Goal: Task Accomplishment & Management: Manage account settings

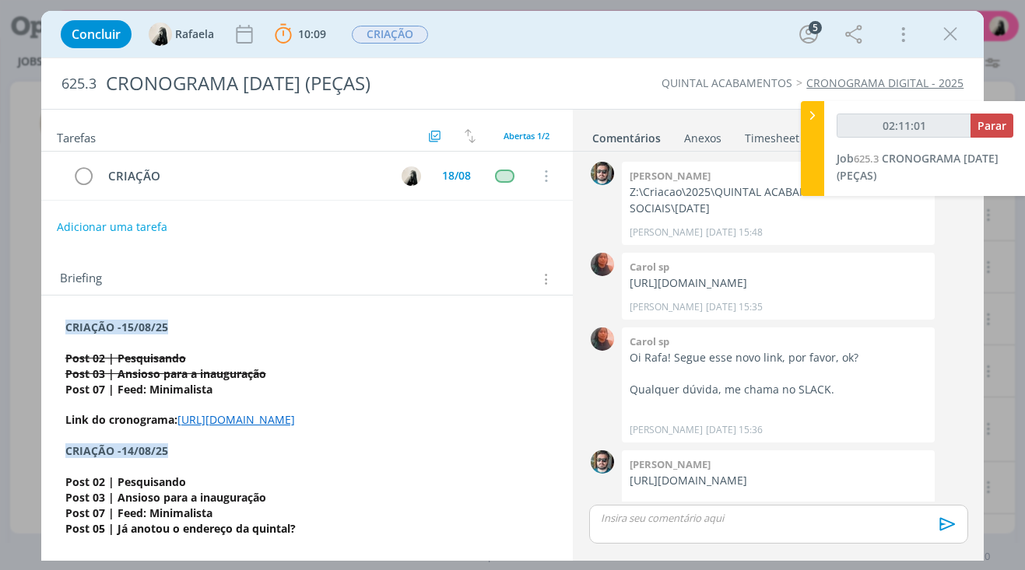
scroll to position [253, 0]
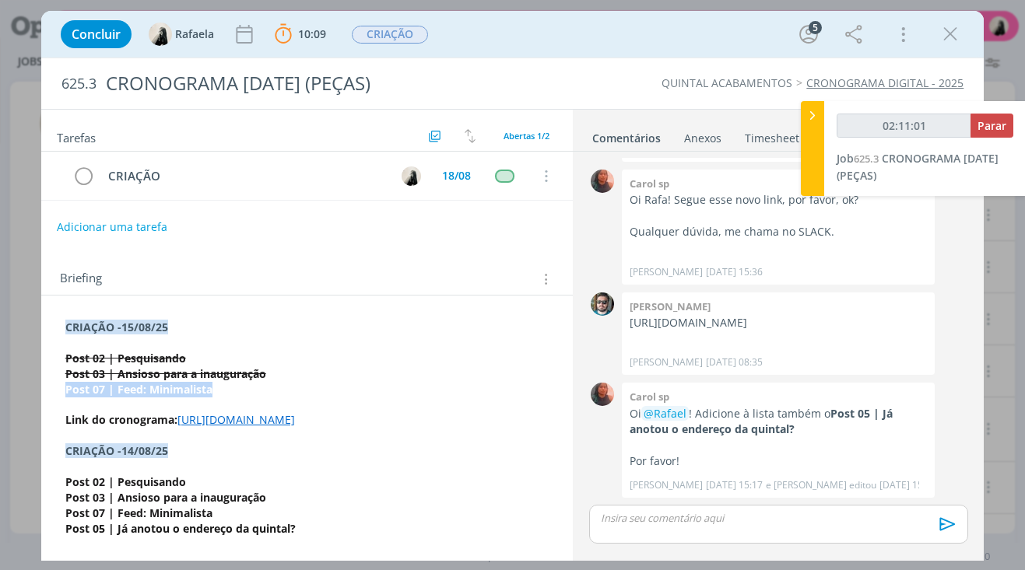
drag, startPoint x: 226, startPoint y: 389, endPoint x: 58, endPoint y: 384, distance: 169.0
click at [128, 537] on button "dialog" at bounding box center [137, 538] width 22 height 19
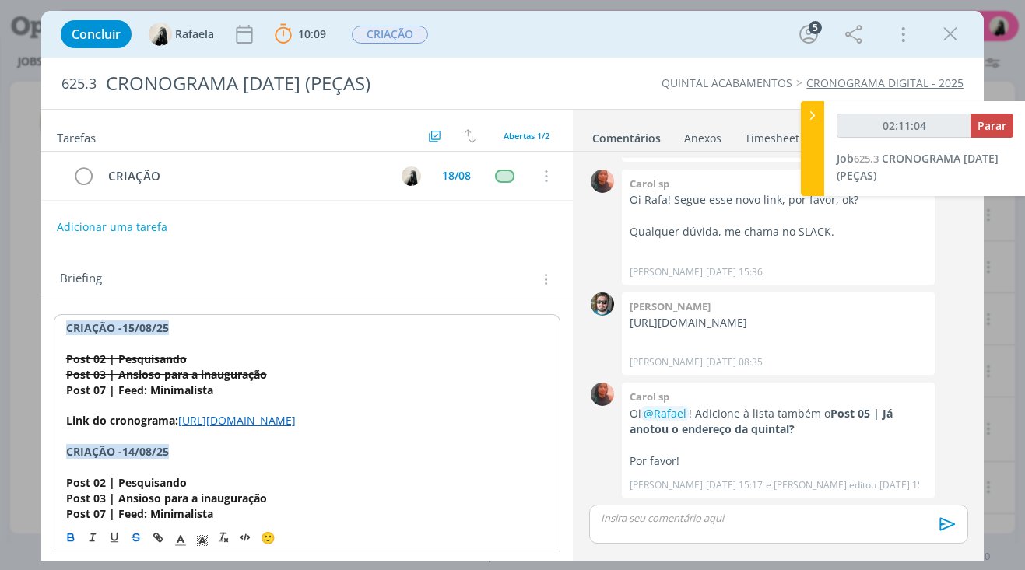
click at [218, 380] on s "Post 03 | Ansioso para a inauguração" at bounding box center [166, 374] width 201 height 15
click at [686, 526] on div "dialog" at bounding box center [778, 524] width 378 height 39
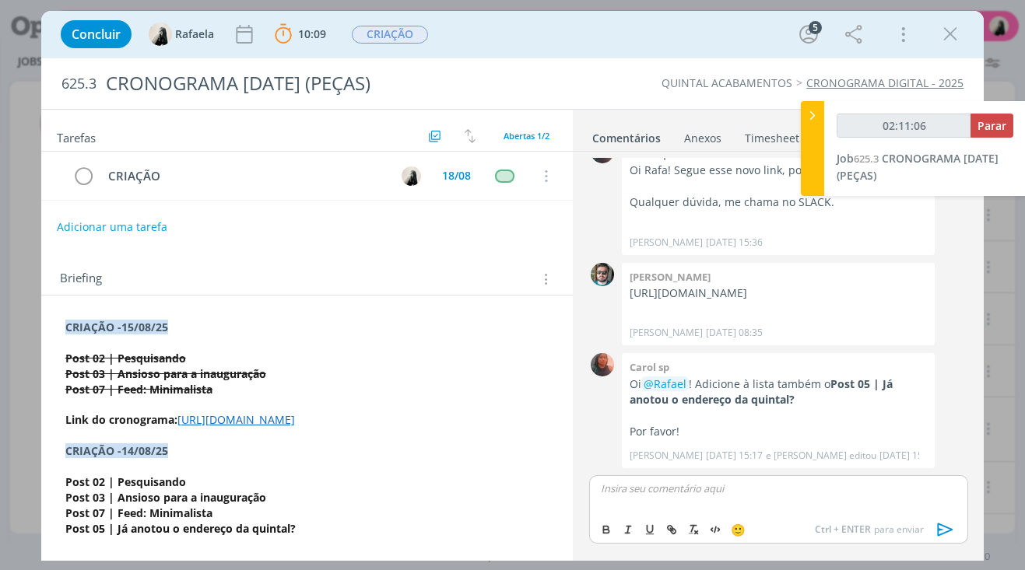
scroll to position [282, 0]
type input "02:11:09"
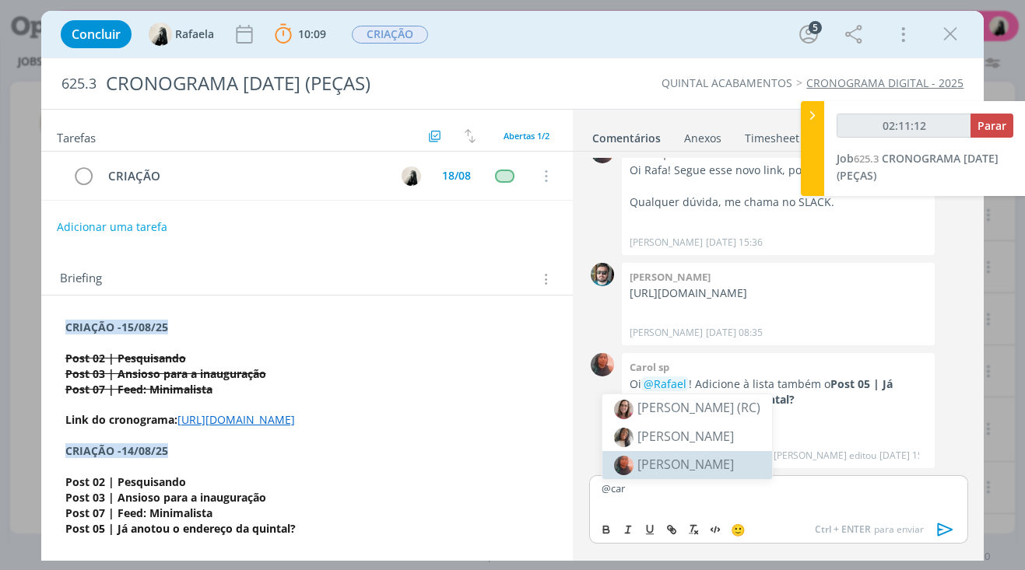
click at [693, 460] on li "[PERSON_NAME]" at bounding box center [687, 465] width 170 height 28
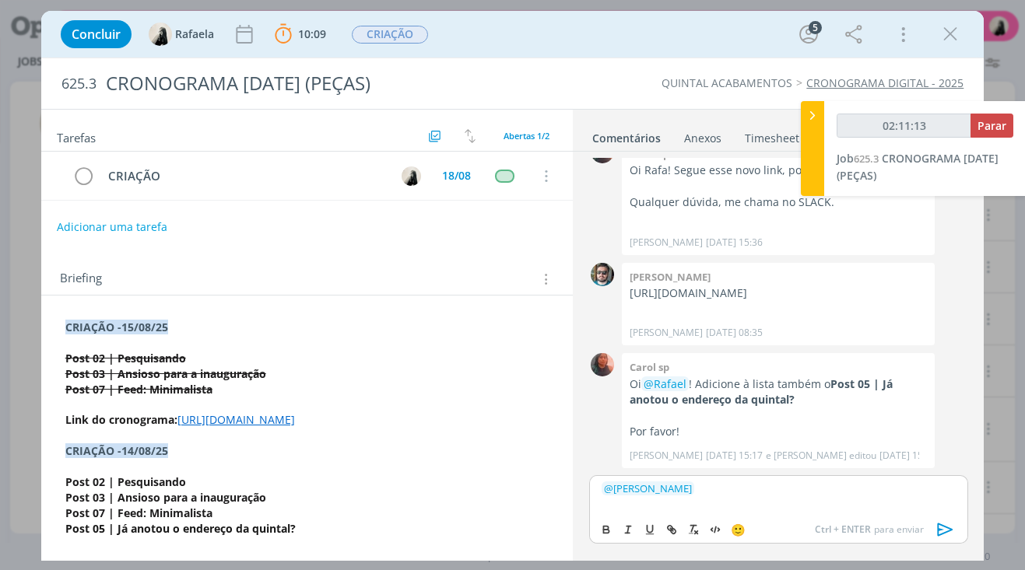
click at [950, 528] on icon "dialog" at bounding box center [945, 529] width 23 height 23
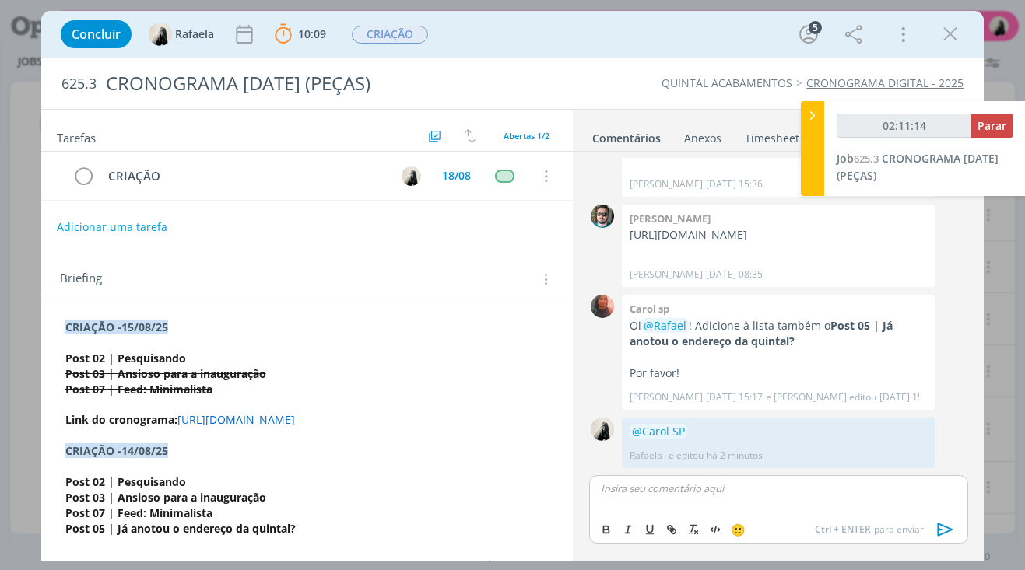
scroll to position [341, 0]
click at [81, 182] on icon "dialog" at bounding box center [84, 176] width 22 height 23
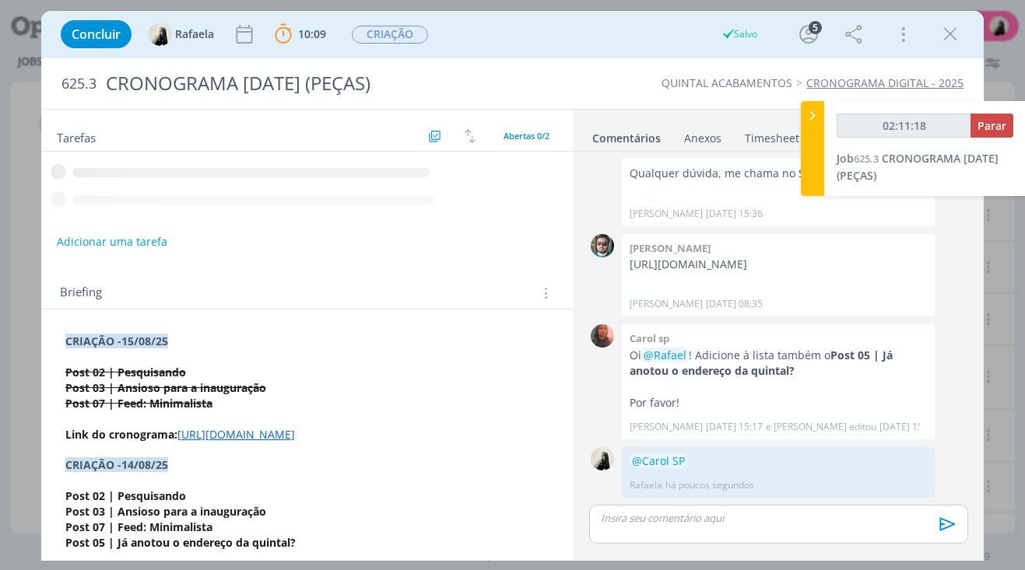
drag, startPoint x: 951, startPoint y: 34, endPoint x: 995, endPoint y: 101, distance: 80.3
click at [951, 34] on icon "dialog" at bounding box center [949, 34] width 23 height 23
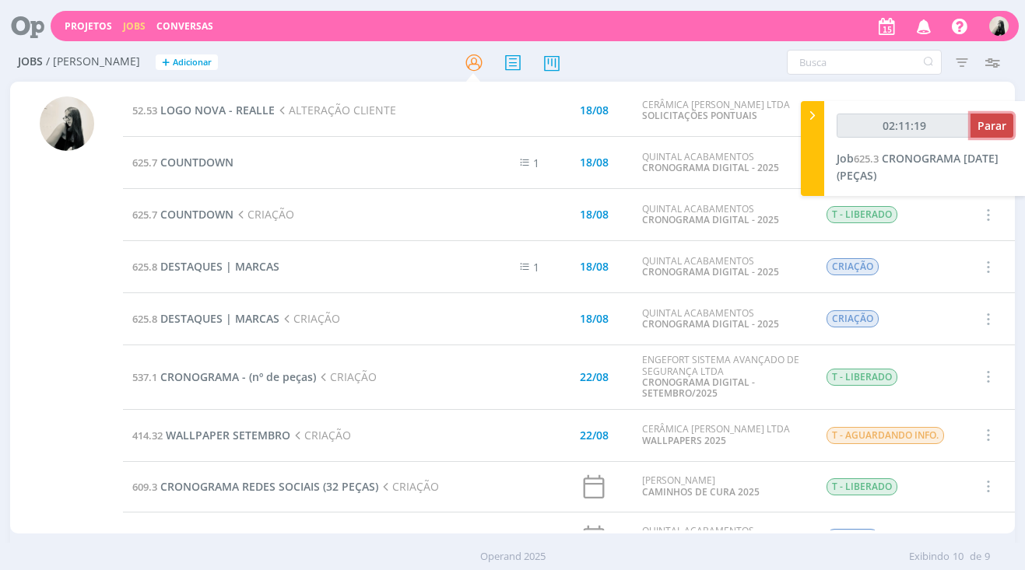
click at [997, 128] on span "Parar" at bounding box center [991, 125] width 29 height 15
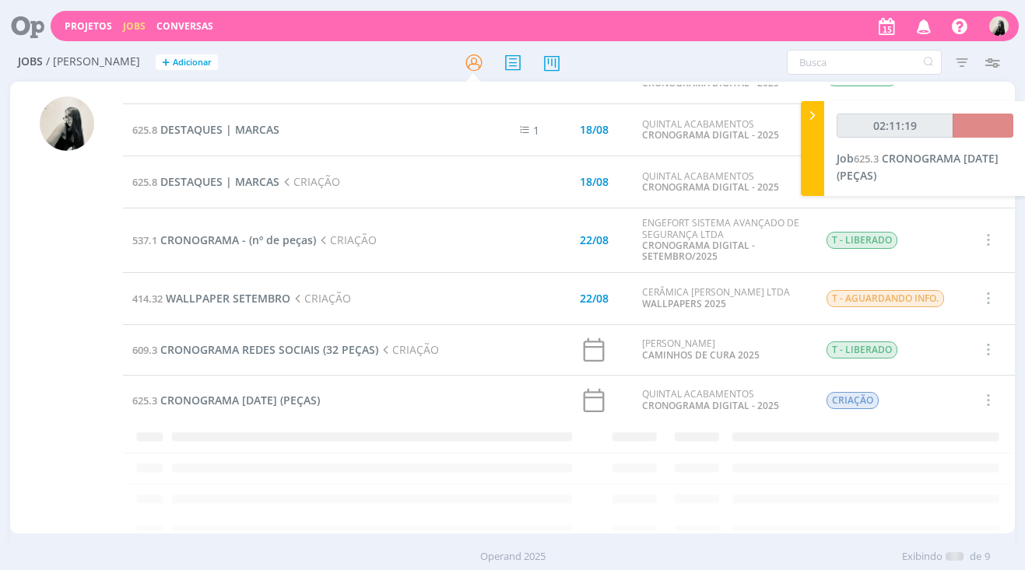
scroll to position [49, 0]
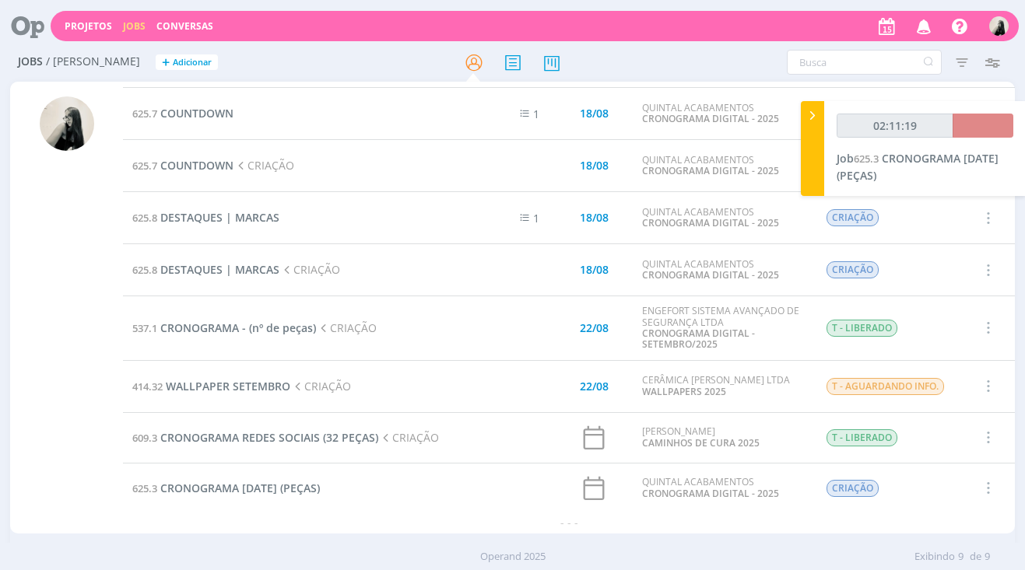
type input "02:12:00"
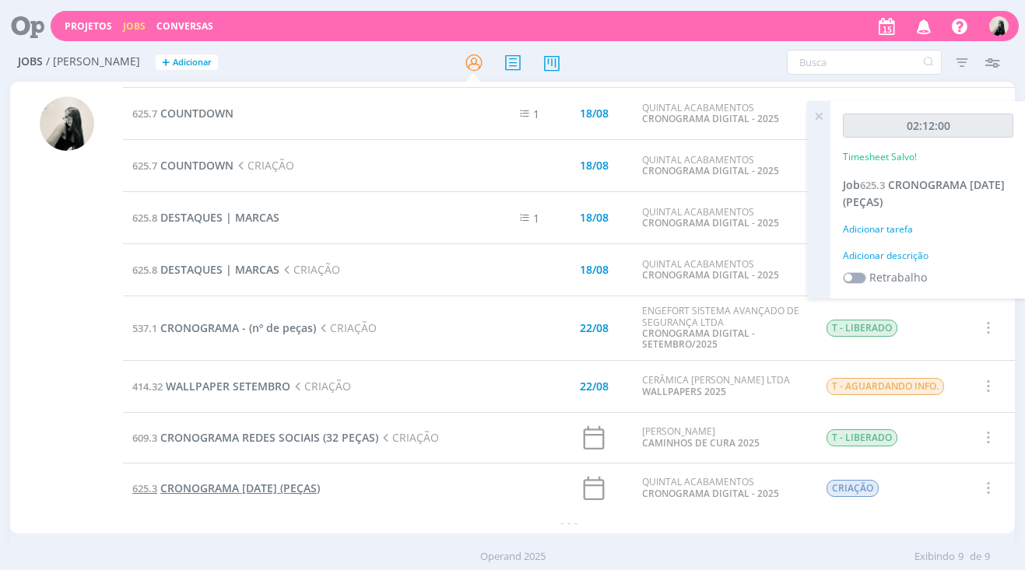
click at [303, 489] on span "CRONOGRAMA AGOSTO/25 (PEÇAS)" at bounding box center [240, 488] width 160 height 15
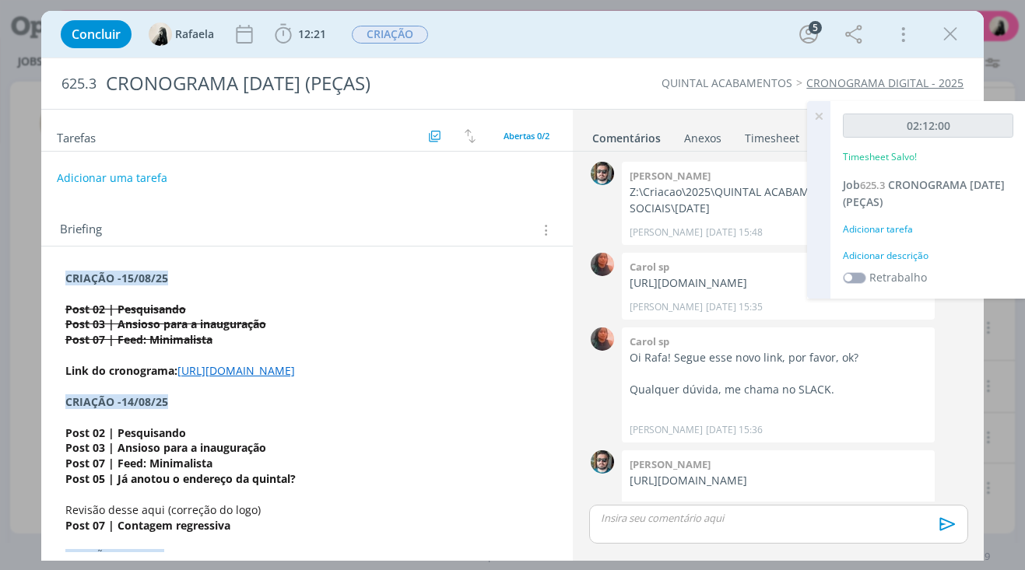
scroll to position [311, 0]
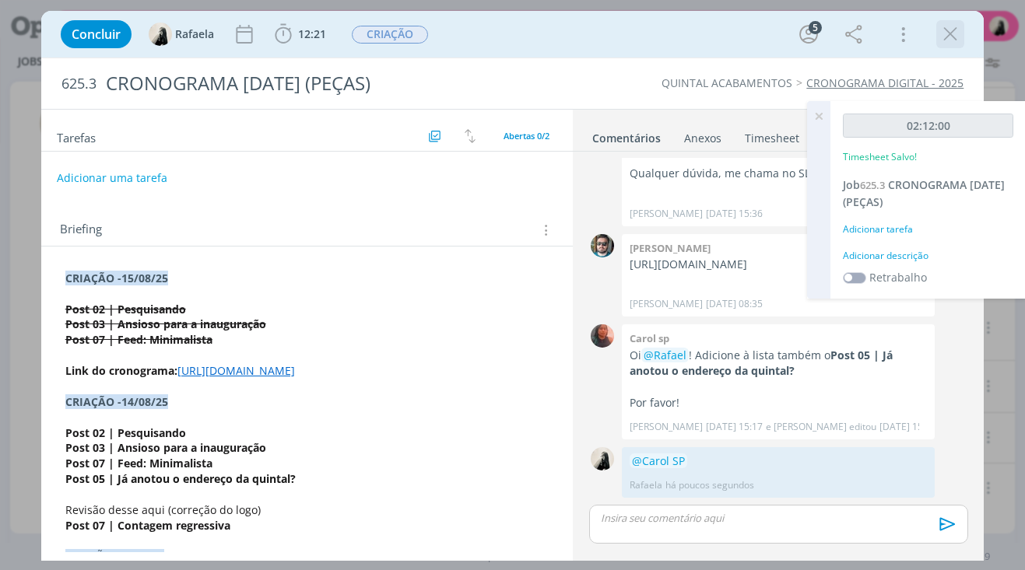
click at [949, 35] on icon "dialog" at bounding box center [949, 34] width 23 height 23
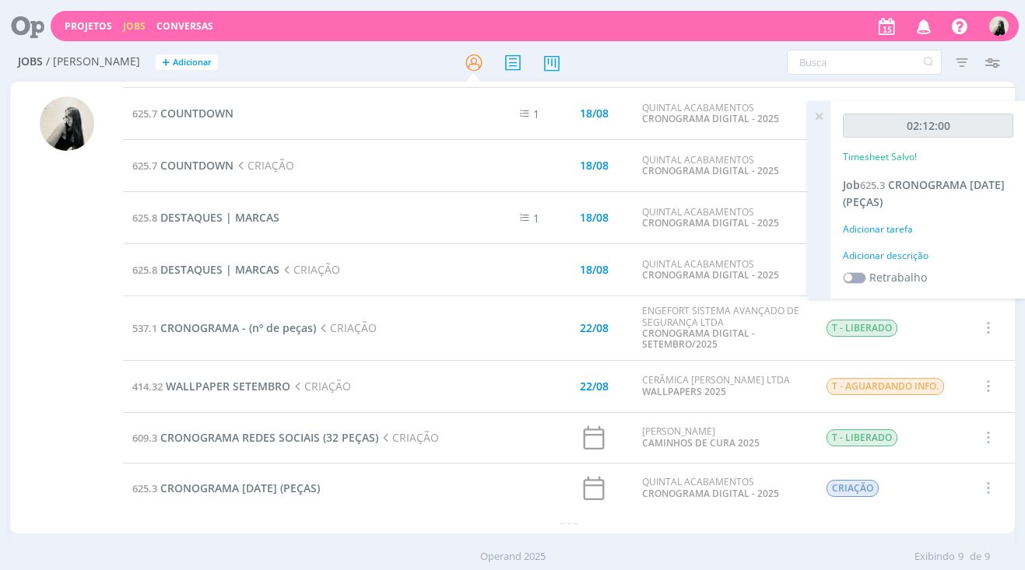
click at [978, 490] on icon "button" at bounding box center [986, 488] width 17 height 19
click at [320, 494] on span "CRONOGRAMA AGOSTO/25 (PEÇAS)" at bounding box center [240, 488] width 160 height 15
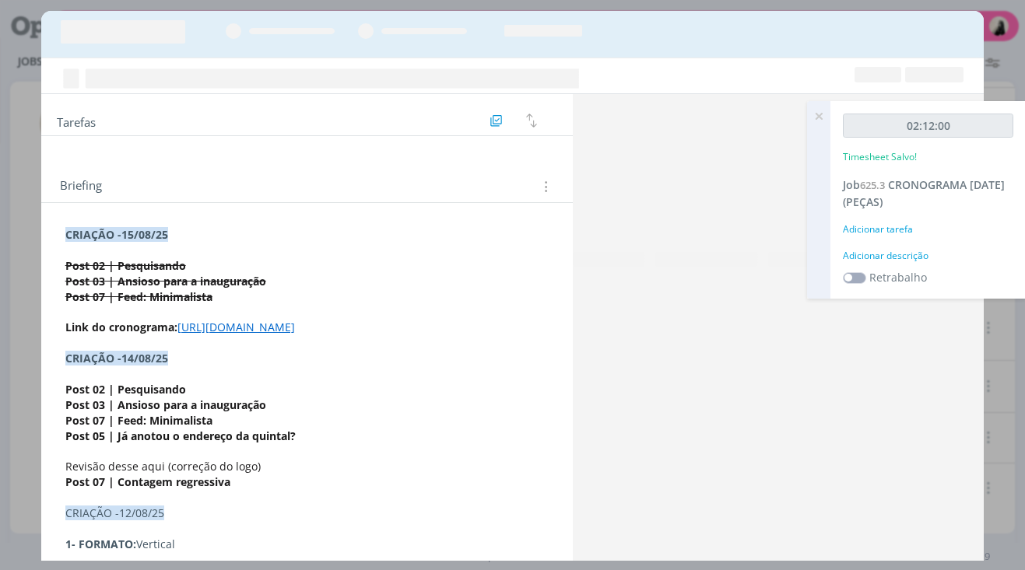
scroll to position [311, 0]
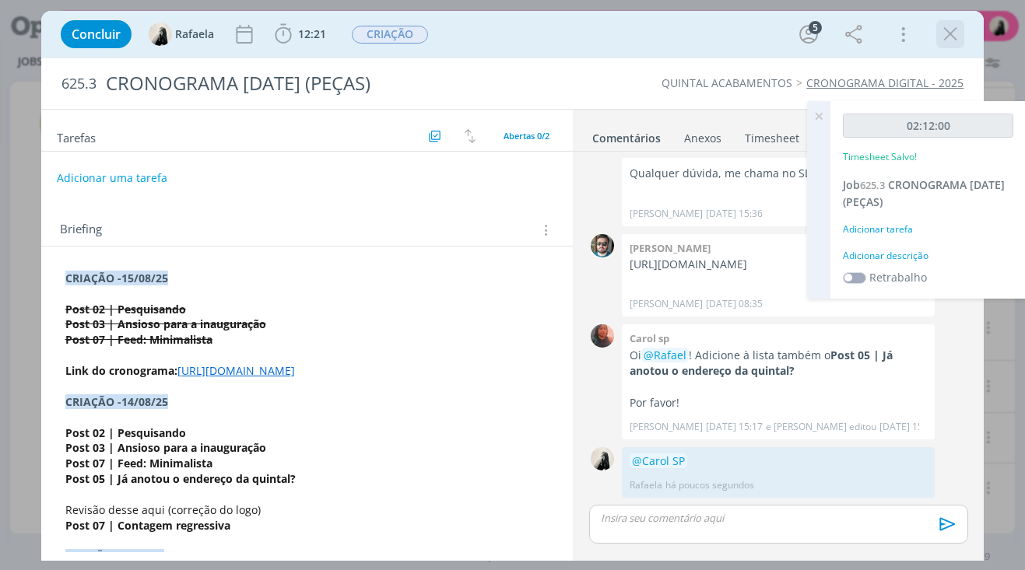
click at [956, 33] on icon "dialog" at bounding box center [949, 34] width 23 height 23
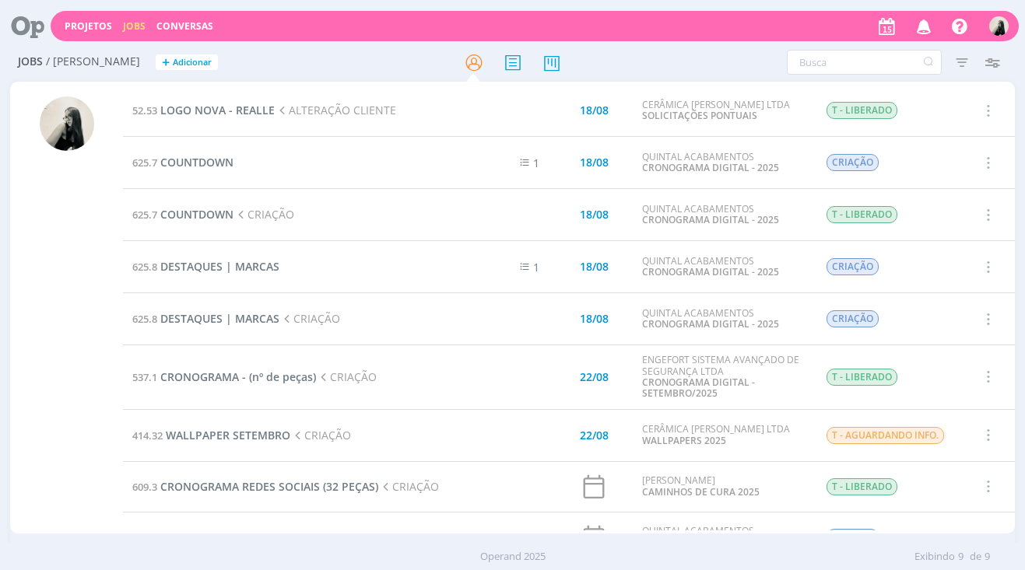
scroll to position [49, 0]
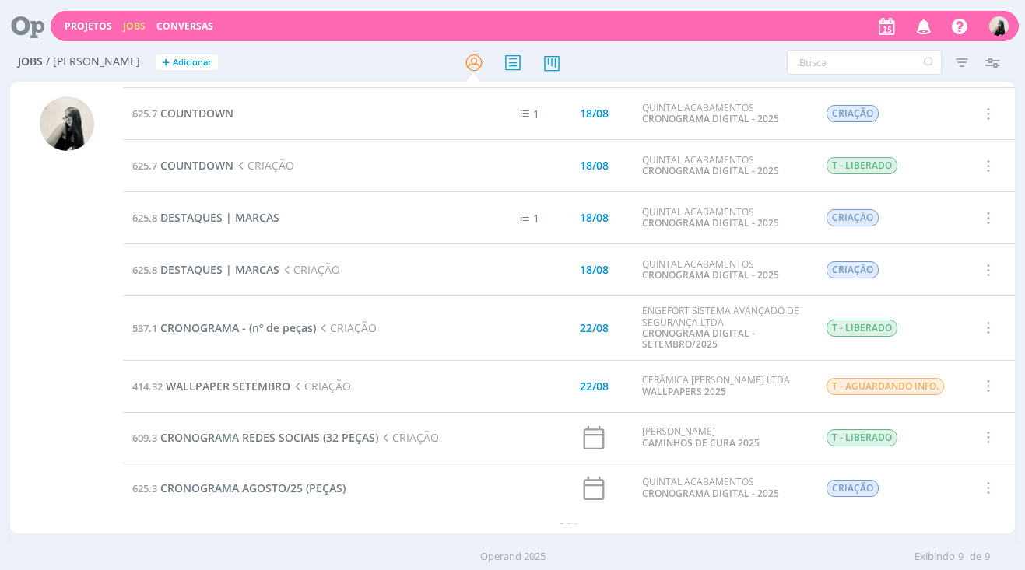
click at [983, 489] on icon "button" at bounding box center [986, 488] width 17 height 19
click at [318, 486] on span "CRONOGRAMA AGOSTO/25 (PEÇAS)" at bounding box center [252, 488] width 185 height 15
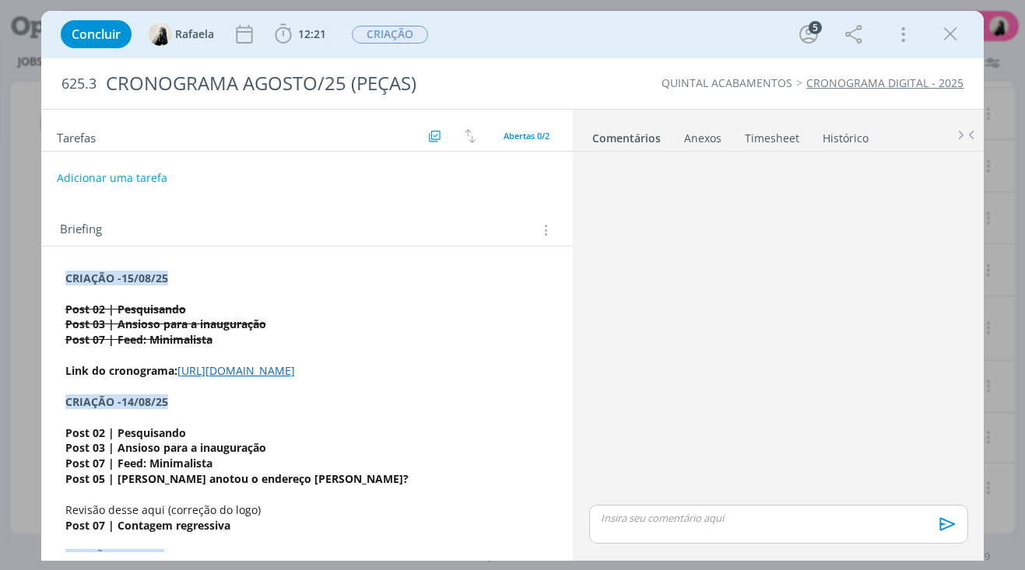
scroll to position [280, 0]
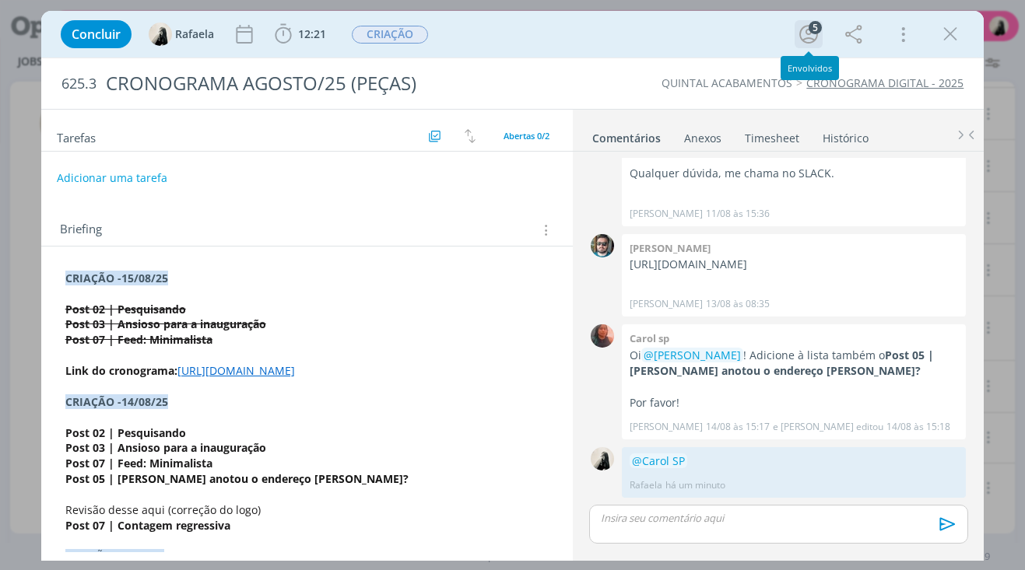
click at [819, 35] on icon "dialog" at bounding box center [808, 34] width 23 height 23
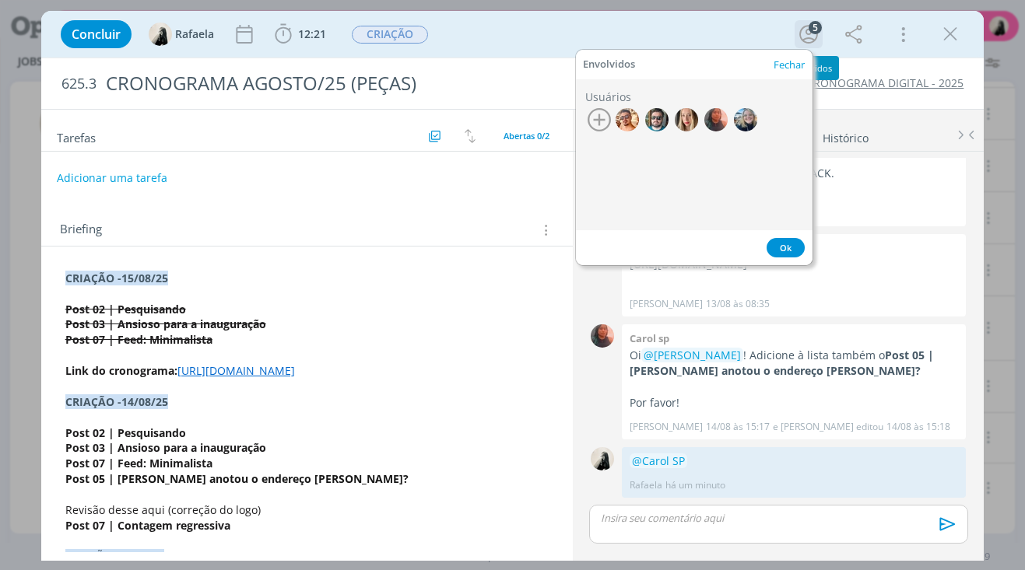
click at [819, 35] on icon "dialog" at bounding box center [808, 34] width 23 height 23
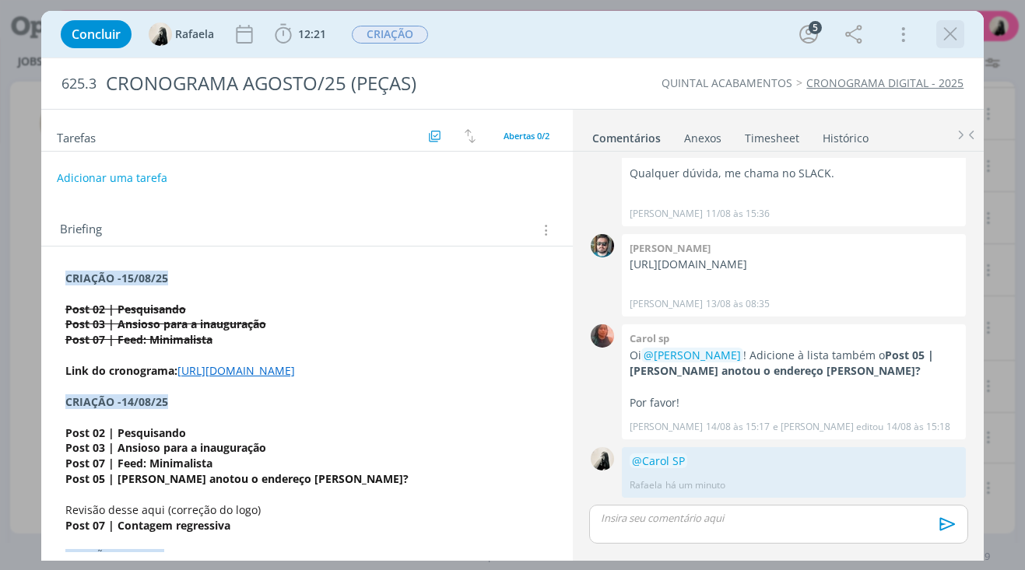
click at [958, 31] on icon "dialog" at bounding box center [949, 34] width 23 height 23
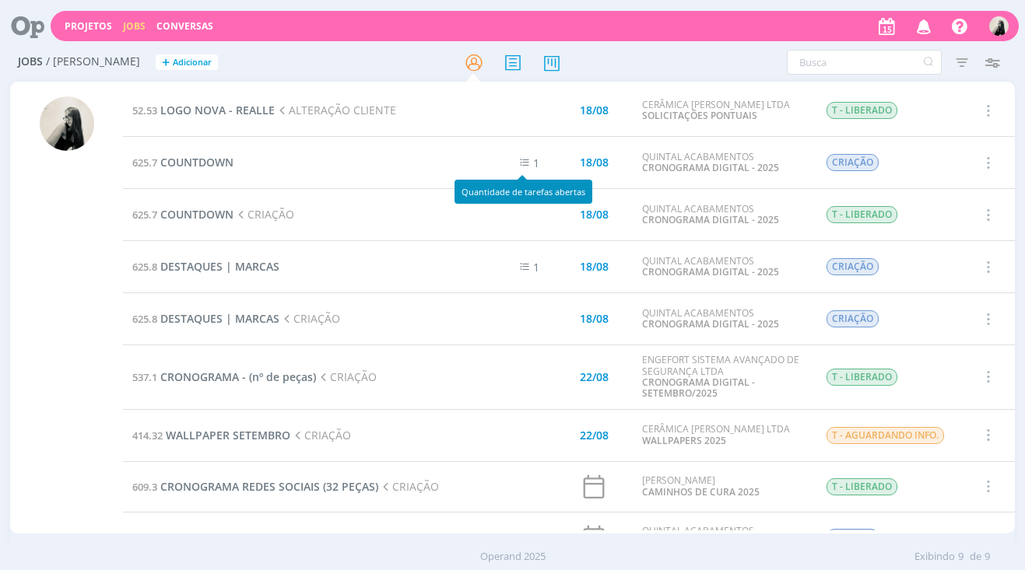
click at [521, 163] on icon at bounding box center [524, 162] width 17 height 17
click at [207, 166] on span "COUNTDOWN" at bounding box center [196, 162] width 73 height 15
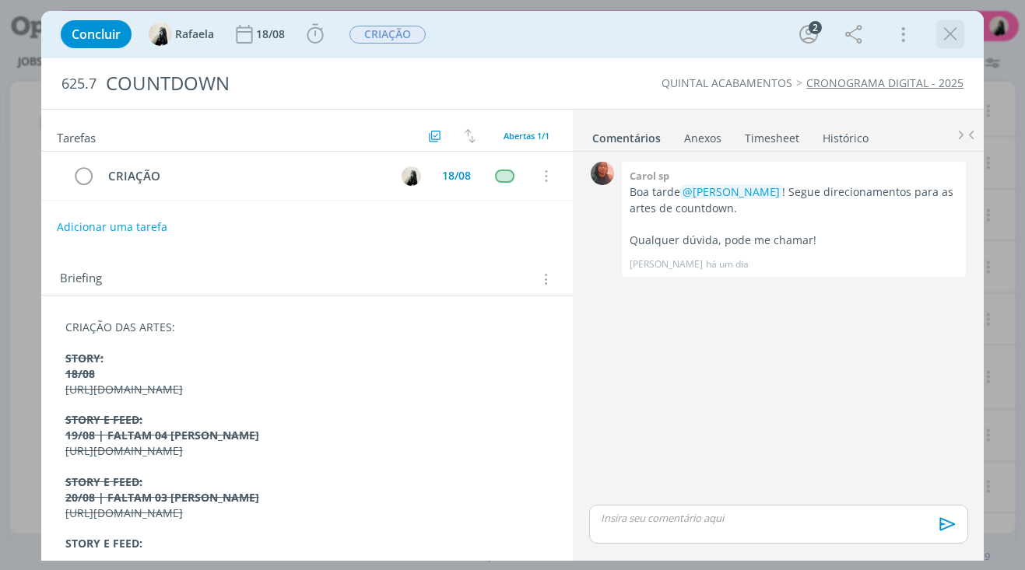
click at [952, 32] on icon "dialog" at bounding box center [949, 34] width 23 height 23
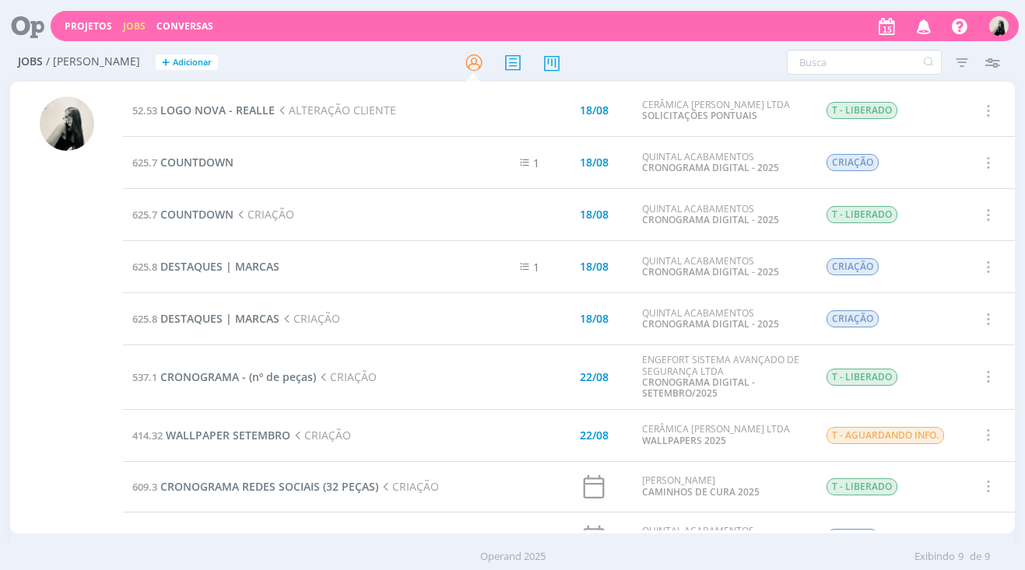
click at [346, 172] on td "625.7 COUNTDOWN" at bounding box center [292, 163] width 339 height 52
click at [211, 161] on span "COUNTDOWN" at bounding box center [196, 162] width 73 height 15
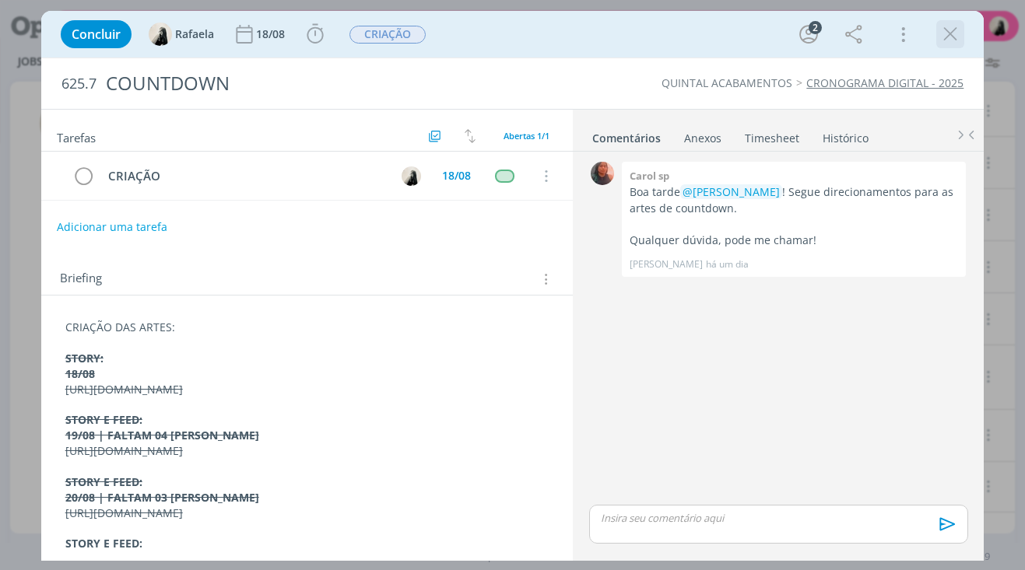
click at [953, 31] on icon "dialog" at bounding box center [949, 34] width 23 height 23
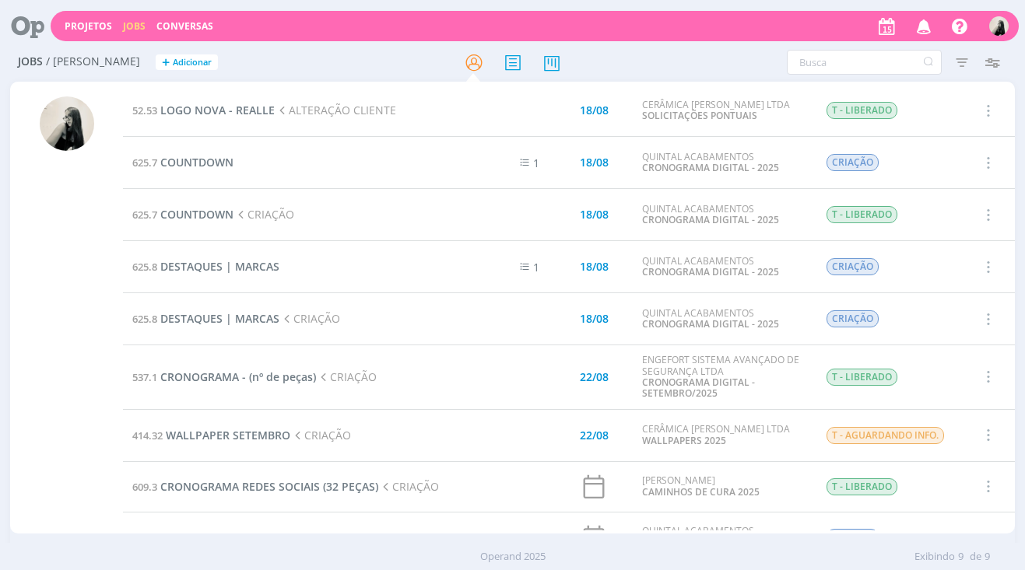
click at [461, 365] on td at bounding box center [507, 378] width 93 height 65
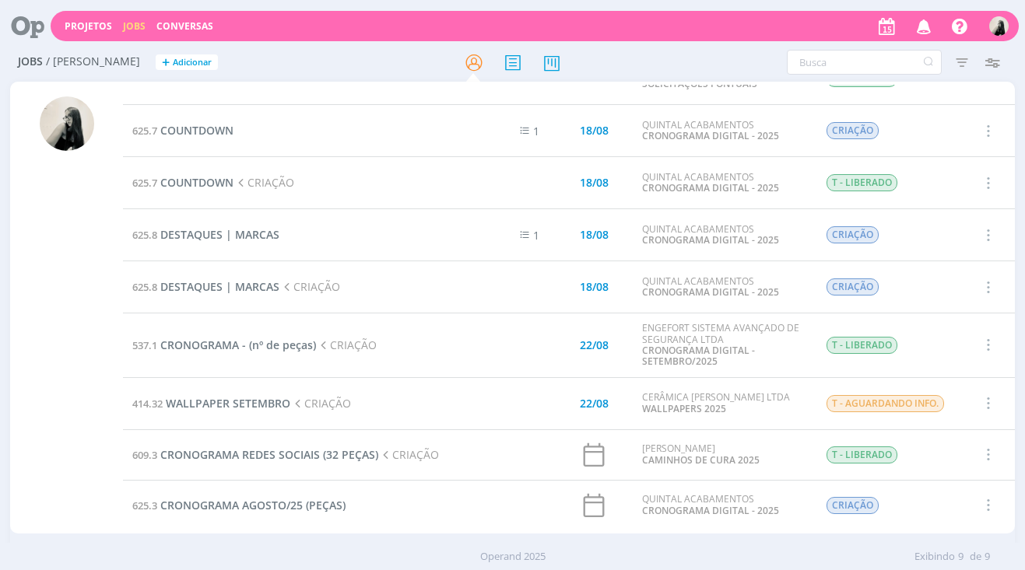
scroll to position [49, 0]
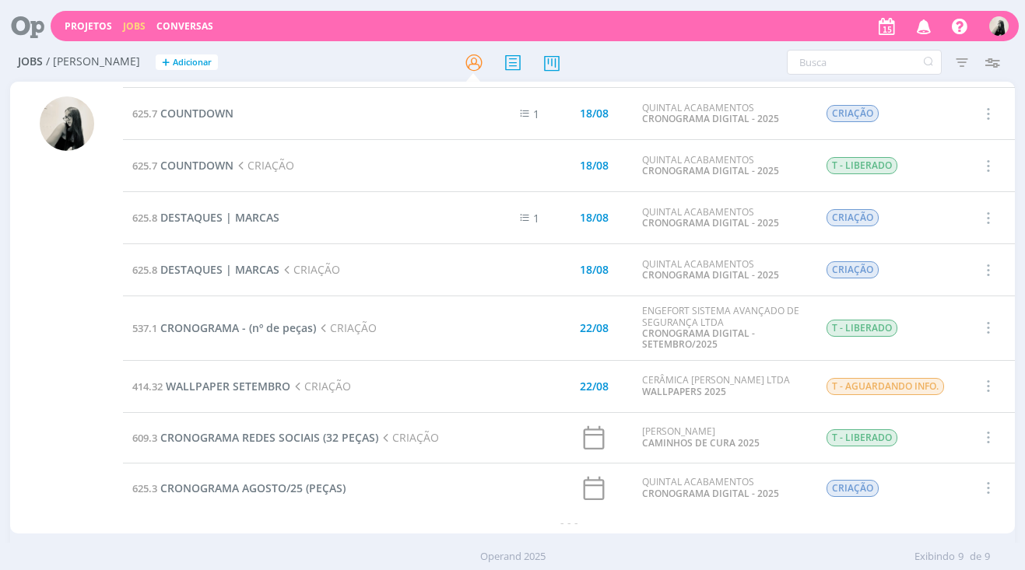
click at [368, 213] on td "625.8 DESTAQUES | MARCAS" at bounding box center [292, 218] width 339 height 52
click at [314, 490] on span "CRONOGRAMA AGOSTO/25 (PEÇAS)" at bounding box center [252, 488] width 185 height 15
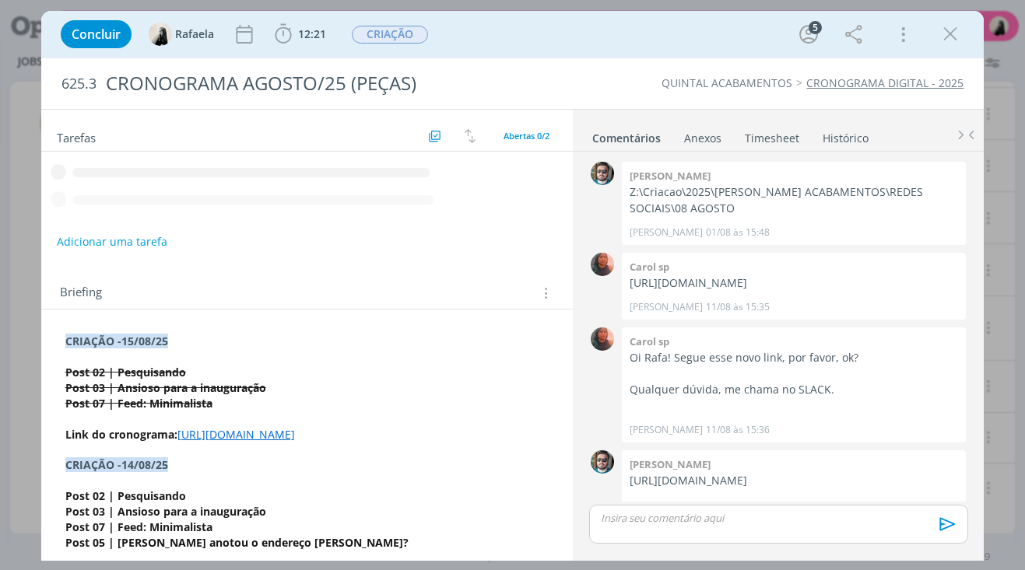
scroll to position [280, 0]
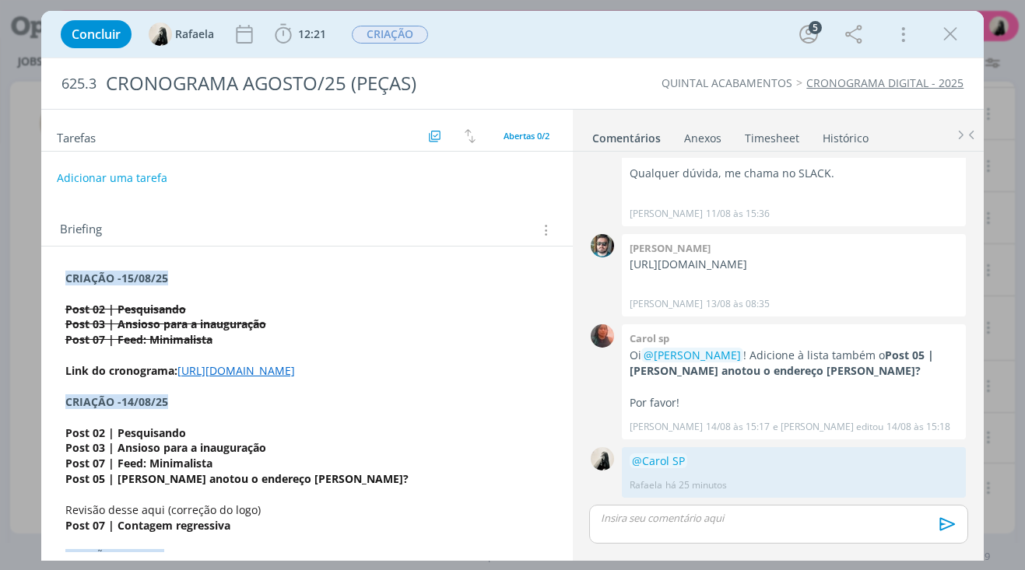
drag, startPoint x: 952, startPoint y: 37, endPoint x: 935, endPoint y: 110, distance: 75.1
click at [952, 37] on icon "dialog" at bounding box center [949, 34] width 23 height 23
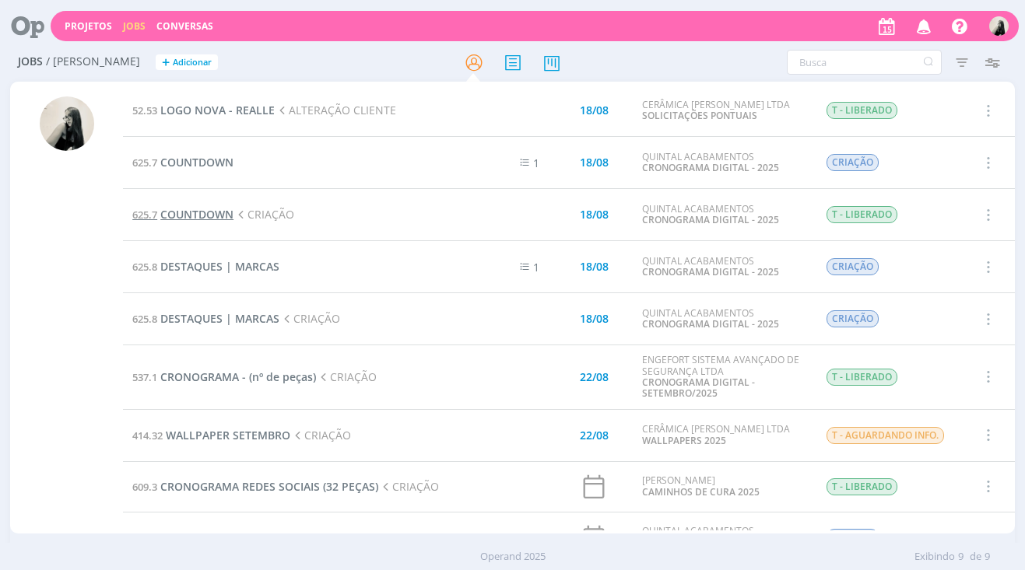
click at [198, 210] on span "COUNTDOWN" at bounding box center [196, 214] width 73 height 15
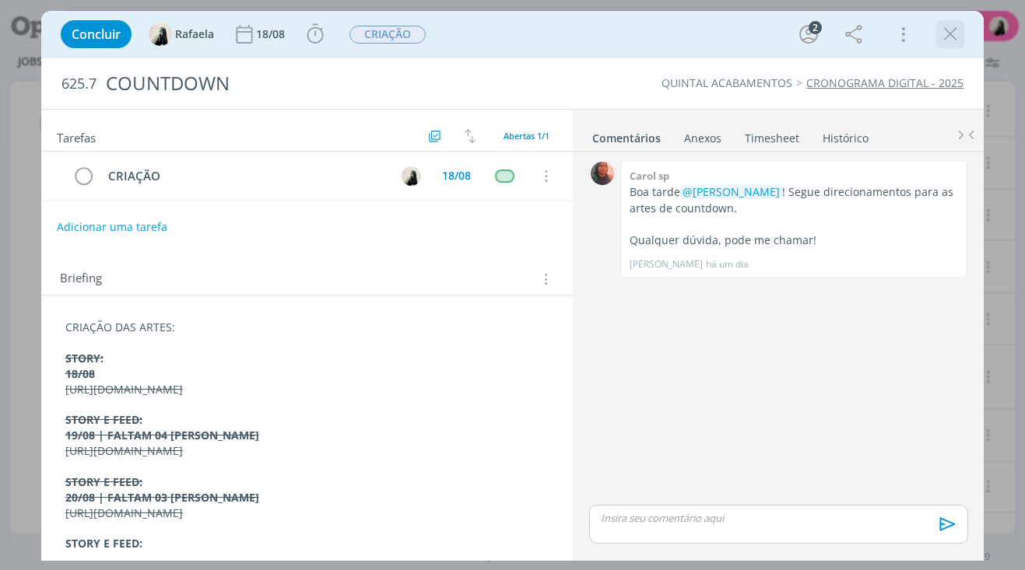
click at [956, 37] on icon "dialog" at bounding box center [949, 34] width 23 height 23
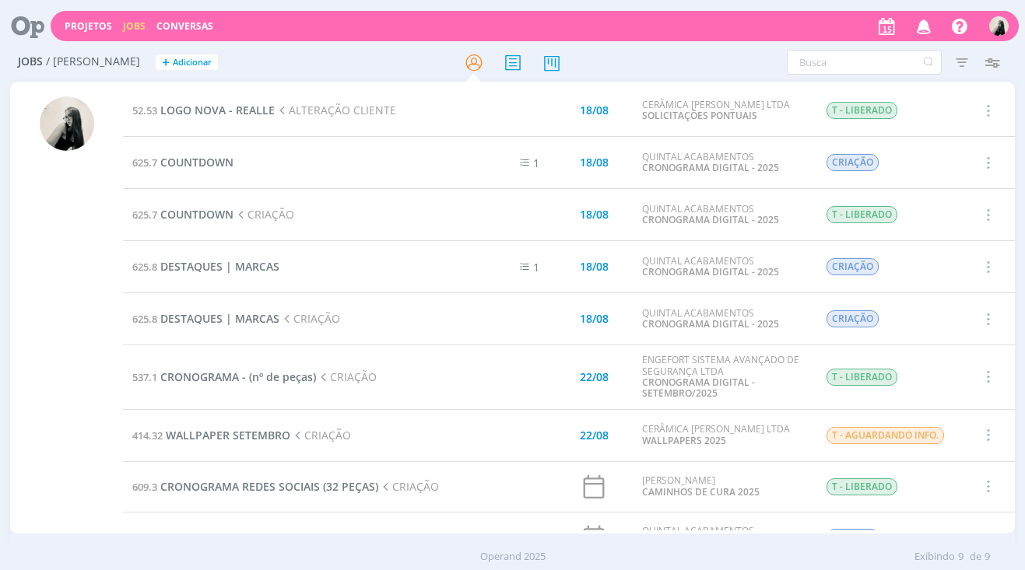
scroll to position [49, 0]
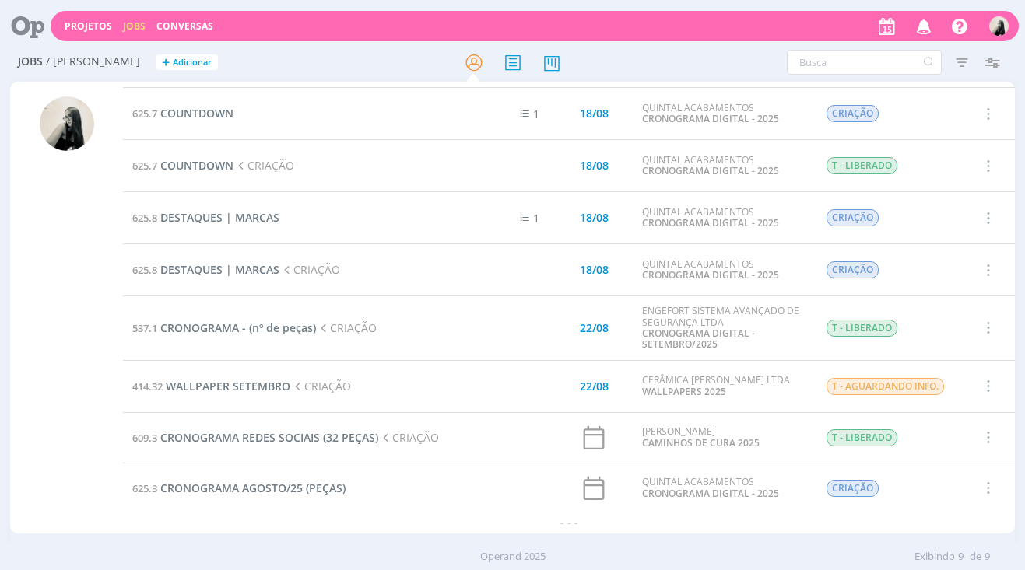
click at [430, 212] on td "625.8 DESTAQUES | MARCAS" at bounding box center [292, 218] width 339 height 52
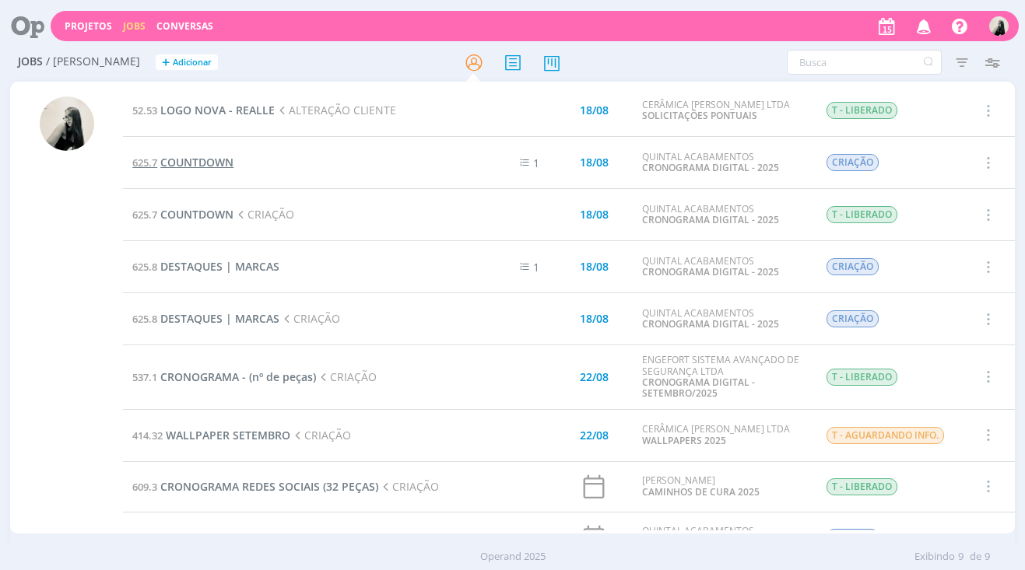
click at [202, 167] on span "COUNTDOWN" at bounding box center [196, 162] width 73 height 15
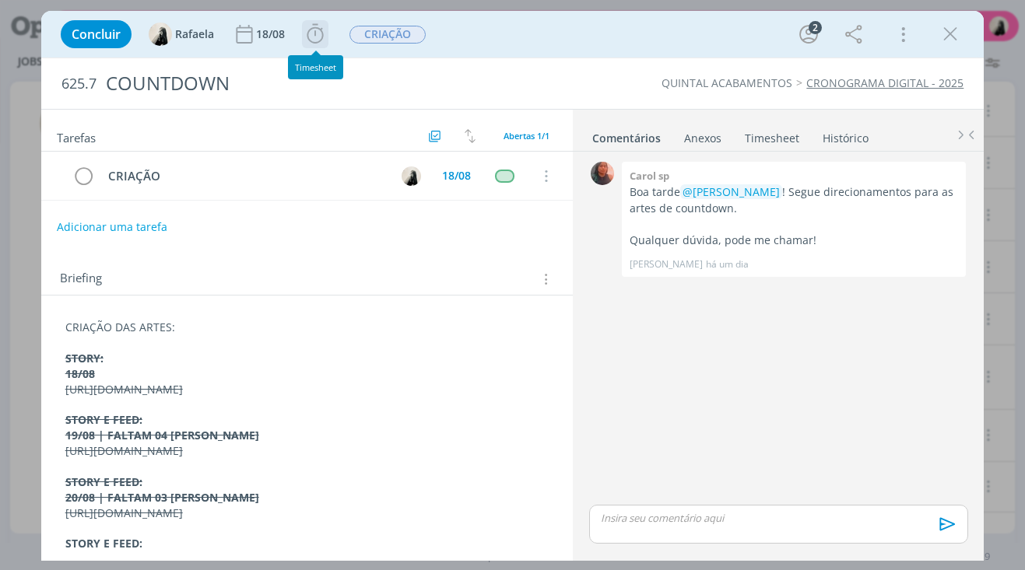
click at [314, 37] on icon "dialog" at bounding box center [314, 34] width 23 height 23
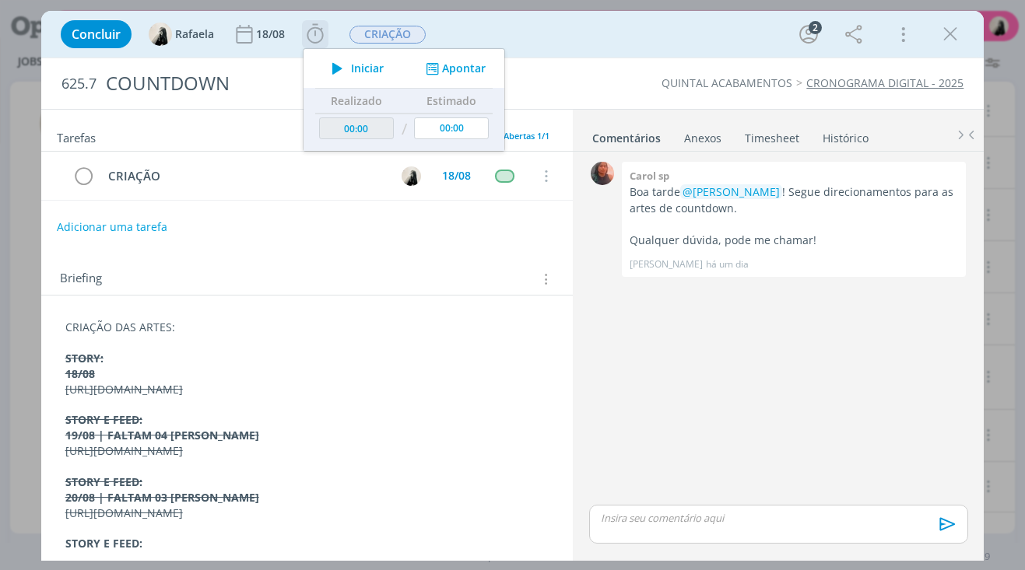
click at [359, 64] on span "Iniciar" at bounding box center [367, 68] width 33 height 11
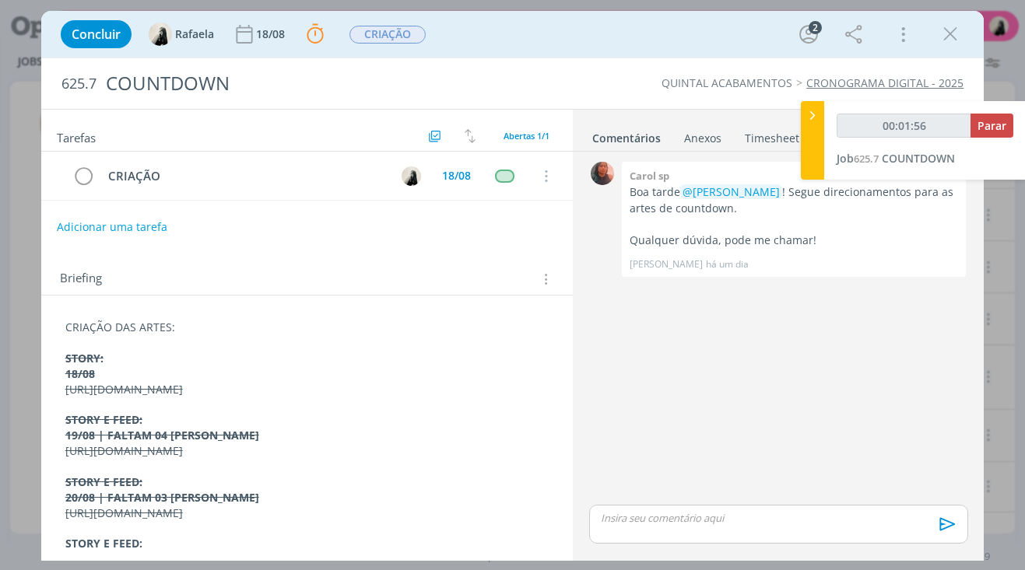
click at [416, 413] on p "dialog" at bounding box center [307, 406] width 484 height 16
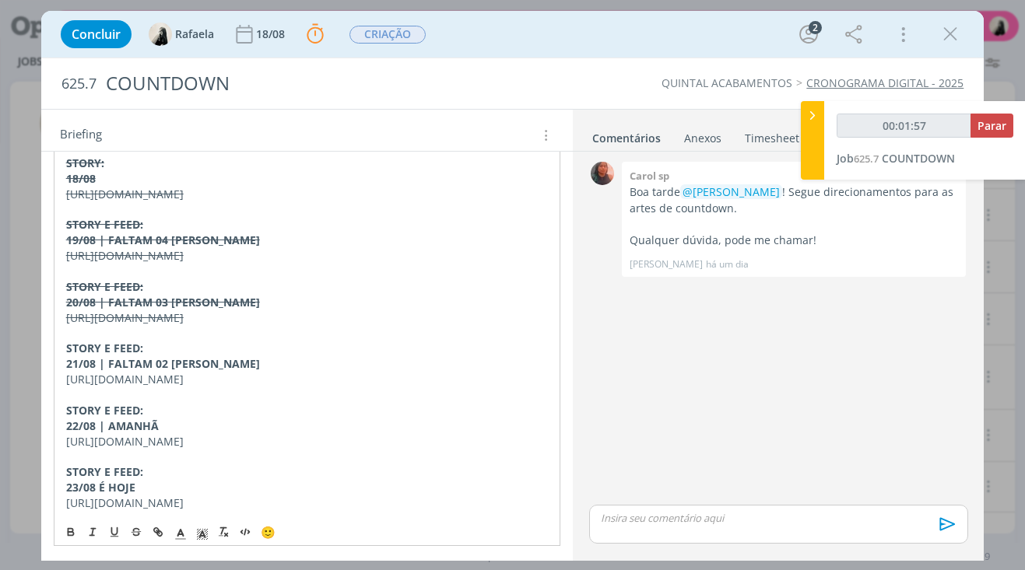
scroll to position [289, 0]
drag, startPoint x: 241, startPoint y: 346, endPoint x: 60, endPoint y: 341, distance: 181.4
click at [60, 341] on div "CRIAÇÃO DAS ARTES: STORY: 18/08 [URL][DOMAIN_NAME] STORY E FEED: 19/08 | FALTAM…" at bounding box center [307, 317] width 507 height 398
drag, startPoint x: 233, startPoint y: 345, endPoint x: 60, endPoint y: 332, distance: 174.0
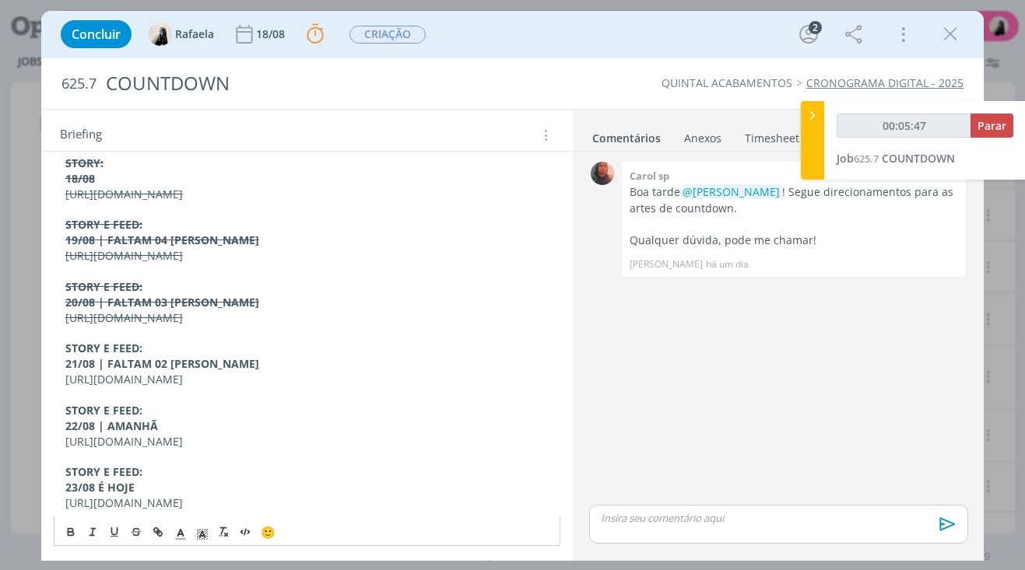
click at [60, 332] on div "CRIAÇÃO DAS ARTES: STORY: 18/08 [URL][DOMAIN_NAME] STORY E FEED: 19/08 | FALTAM…" at bounding box center [307, 318] width 507 height 398
click at [230, 372] on p "[URL][DOMAIN_NAME]" at bounding box center [307, 380] width 484 height 16
drag, startPoint x: 239, startPoint y: 350, endPoint x: 53, endPoint y: 301, distance: 192.3
click at [54, 301] on div "CRIAÇÃO DAS ARTES: STORY: 18/08 [URL][DOMAIN_NAME] STORY E FEED: 19/08 | FALTAM…" at bounding box center [307, 318] width 507 height 398
click at [128, 535] on button "dialog" at bounding box center [137, 532] width 22 height 19
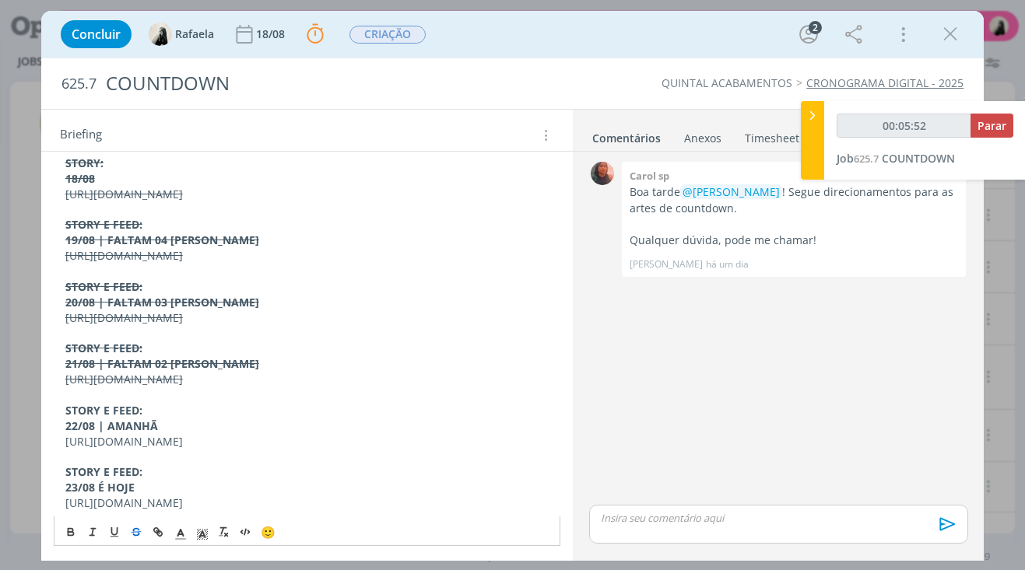
click at [169, 450] on p "dialog" at bounding box center [307, 458] width 484 height 16
drag, startPoint x: 202, startPoint y: 418, endPoint x: 57, endPoint y: 378, distance: 150.1
click at [57, 378] on div "CRIAÇÃO DAS ARTES: STORY: 18/08 [URL][DOMAIN_NAME] STORY E FEED: 19/08 | FALTAM…" at bounding box center [307, 318] width 507 height 398
click at [130, 533] on icon "dialog" at bounding box center [136, 532] width 12 height 12
click at [171, 480] on p "23/08 É HOJE" at bounding box center [307, 488] width 484 height 16
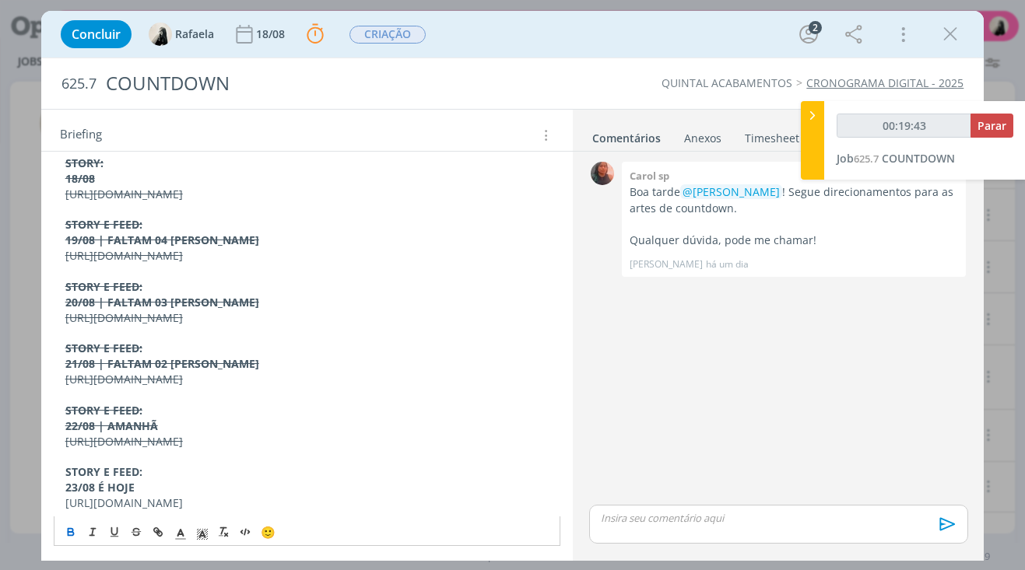
drag, startPoint x: 265, startPoint y: 507, endPoint x: 61, endPoint y: 452, distance: 211.0
click at [61, 452] on div "CRIAÇÃO DAS ARTES: STORY: 18/08 [URL][DOMAIN_NAME] STORY E FEED: 19/08 | FALTAM…" at bounding box center [307, 318] width 507 height 398
click at [135, 528] on icon "dialog" at bounding box center [135, 530] width 7 height 4
click at [661, 524] on p "dialog" at bounding box center [778, 518] width 353 height 14
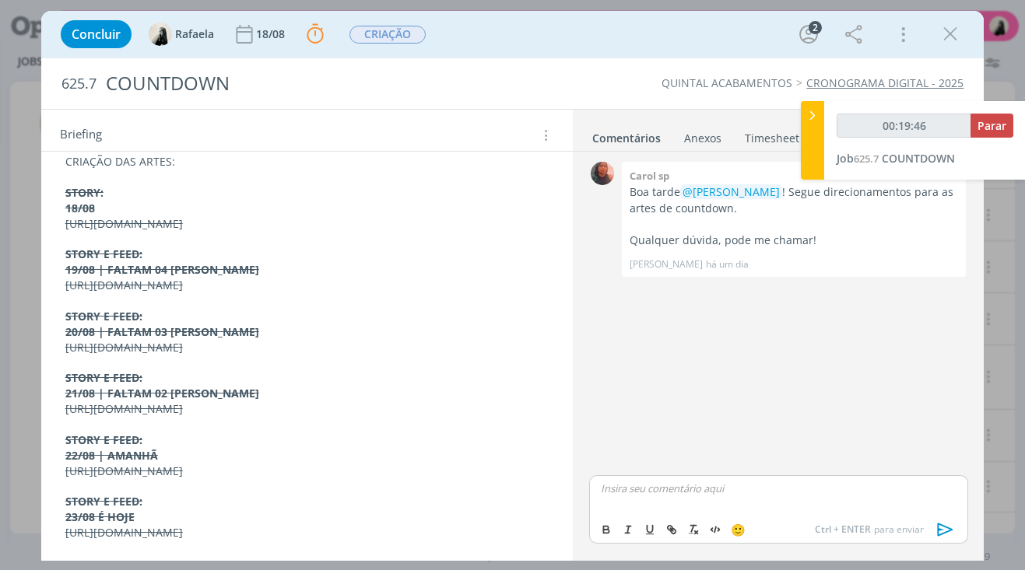
scroll to position [258, 0]
type input "00:19:48"
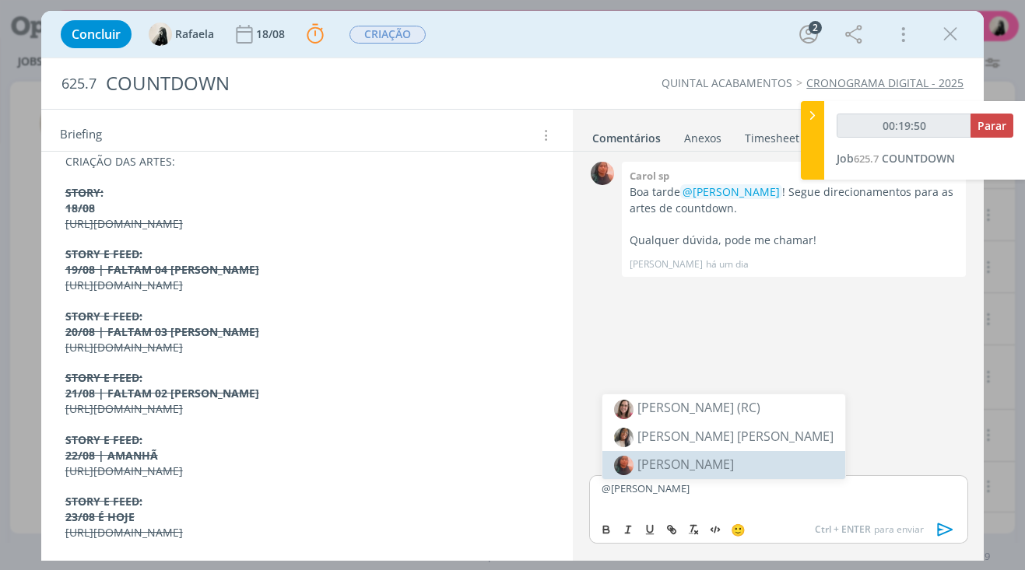
click at [696, 467] on li "[PERSON_NAME]" at bounding box center [723, 465] width 243 height 28
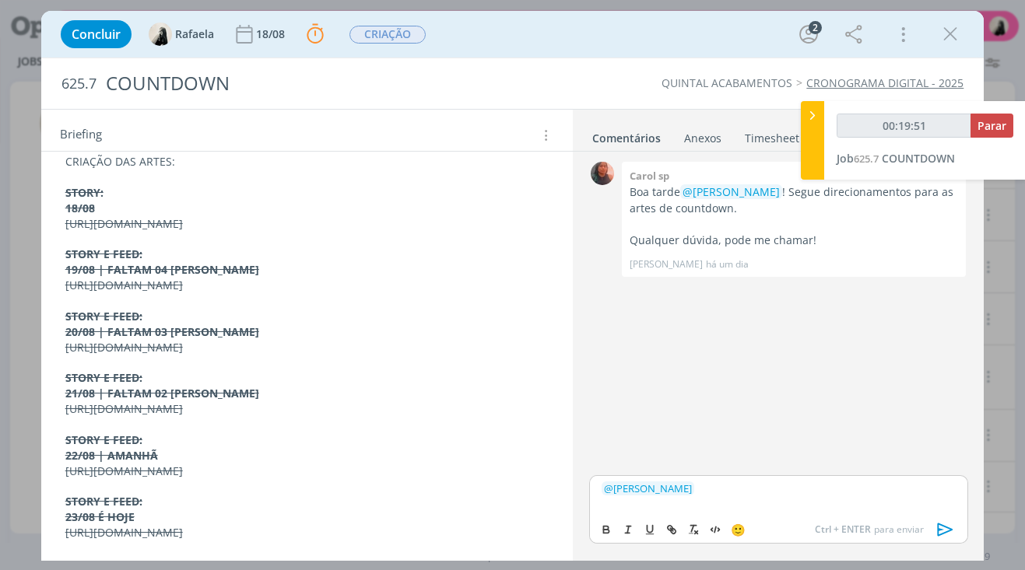
click at [949, 534] on icon "dialog" at bounding box center [945, 529] width 23 height 23
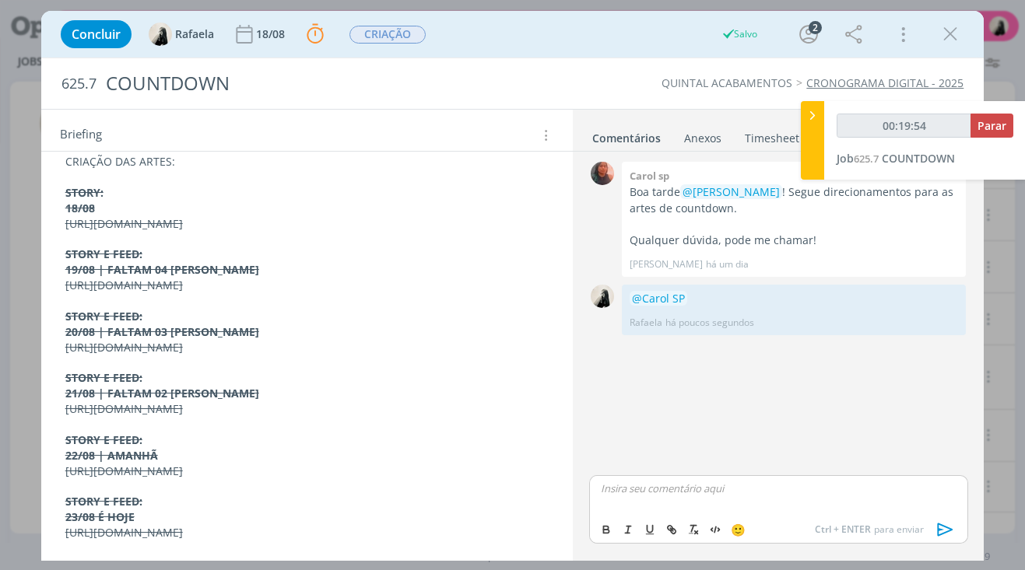
scroll to position [0, 0]
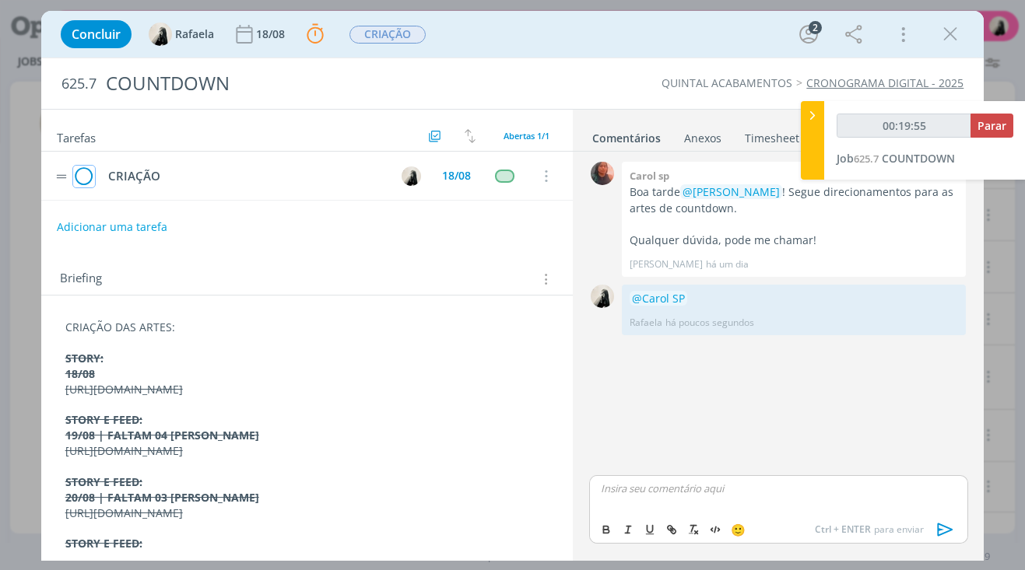
click at [79, 176] on icon "dialog" at bounding box center [84, 176] width 22 height 23
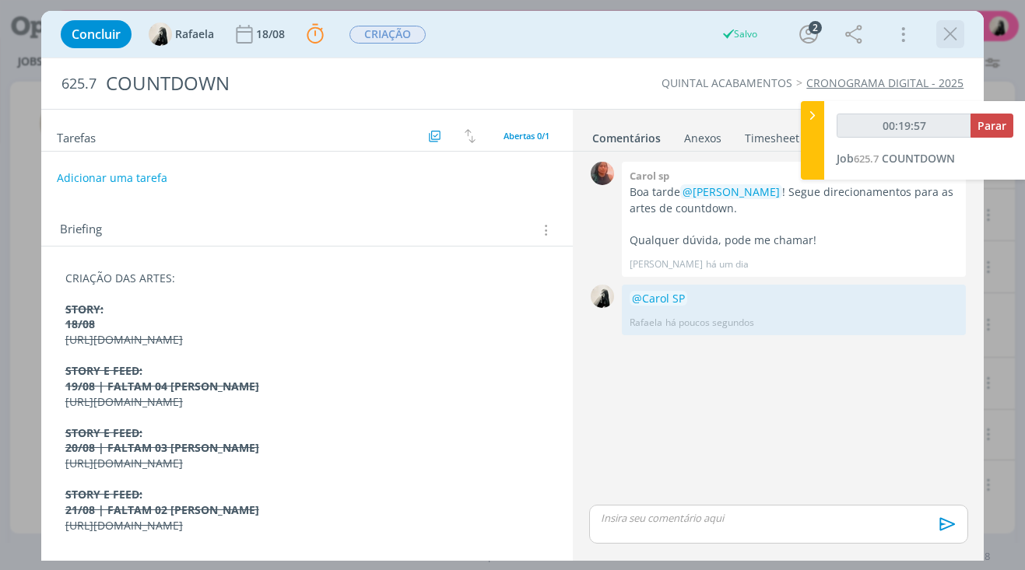
click at [944, 37] on icon "dialog" at bounding box center [949, 34] width 23 height 23
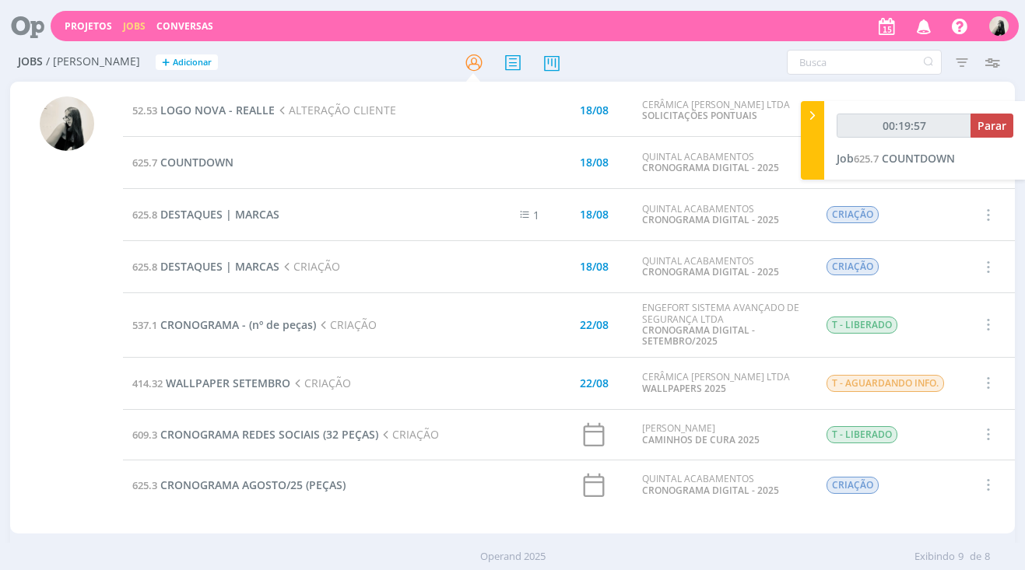
type input "00:19:58"
click at [1005, 128] on span "Parar" at bounding box center [991, 125] width 29 height 15
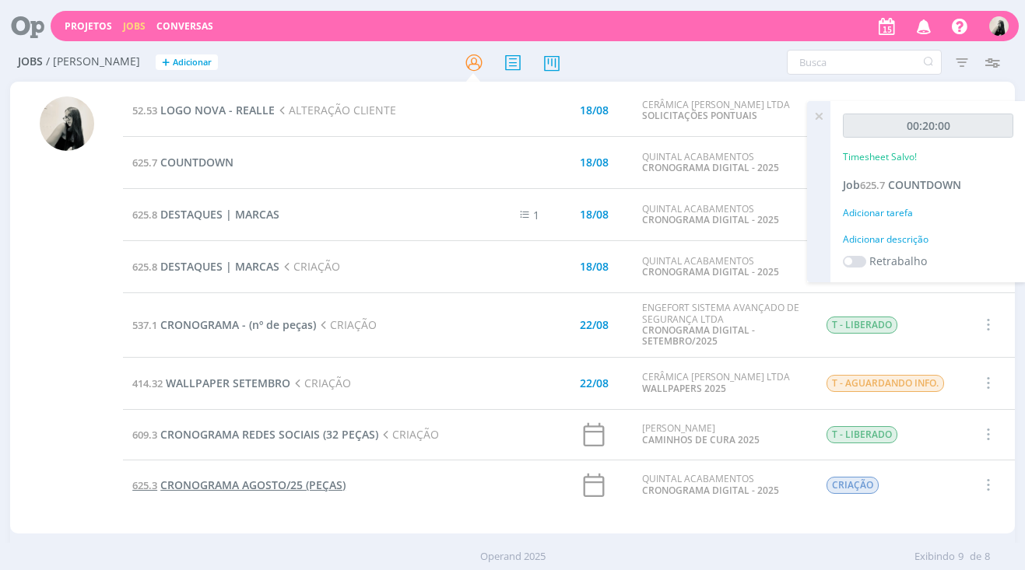
click at [307, 485] on span "CRONOGRAMA AGOSTO/25 (PEÇAS)" at bounding box center [252, 485] width 185 height 15
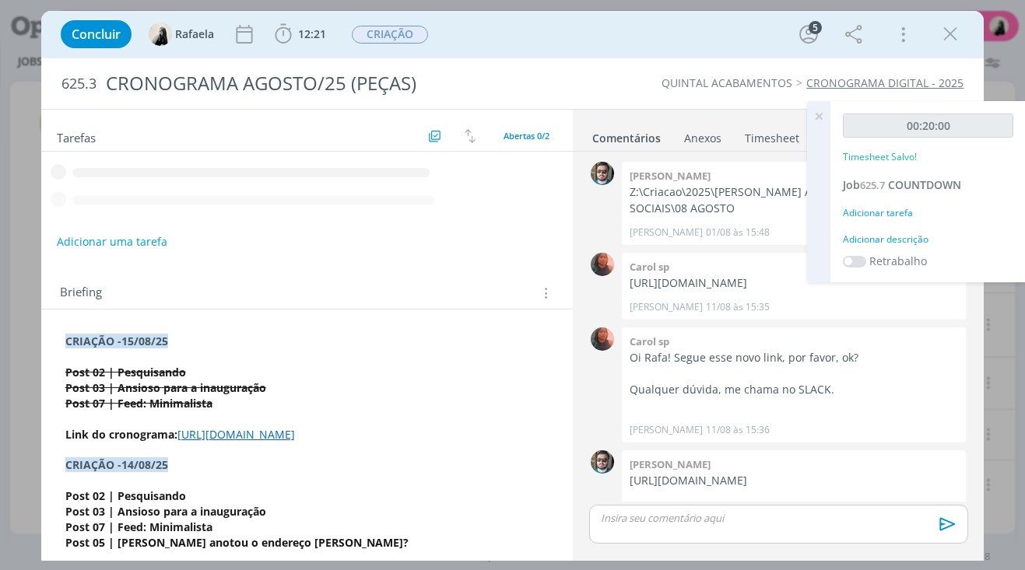
scroll to position [280, 0]
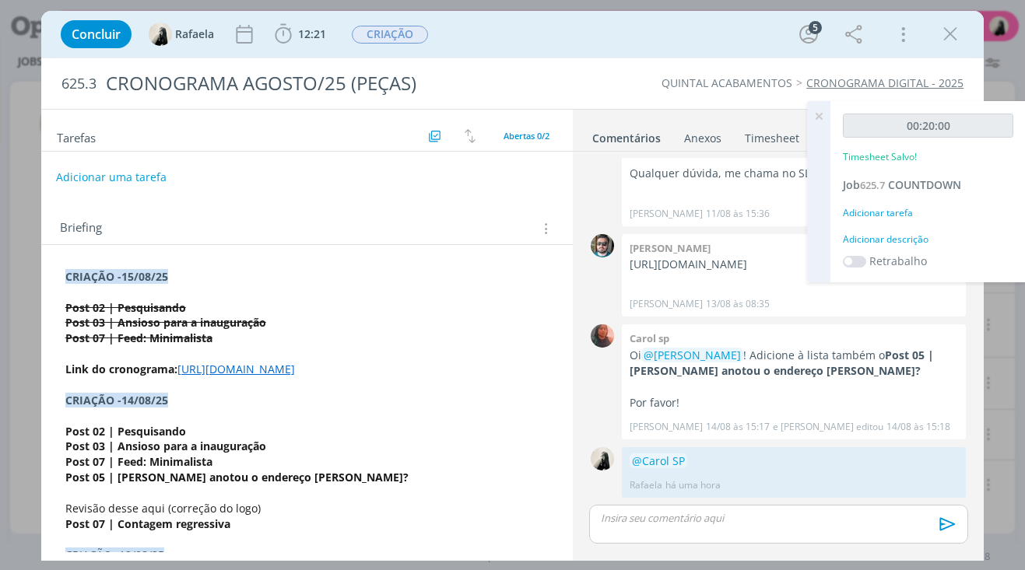
click at [152, 177] on button "Adicionar uma tarefa" at bounding box center [111, 177] width 111 height 26
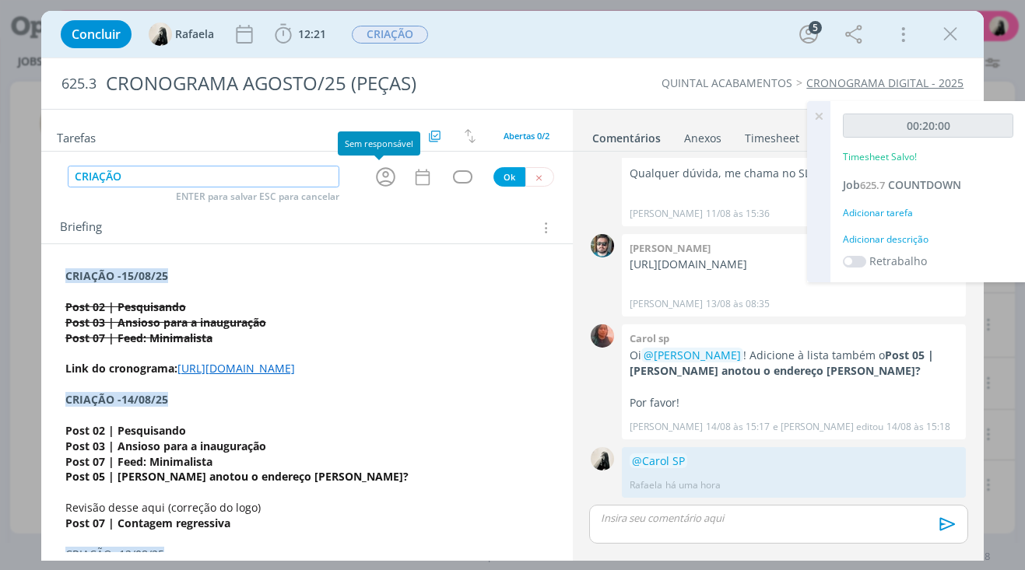
click at [383, 175] on icon "dialog" at bounding box center [386, 177] width 24 height 24
type input "CRIAÇÃO"
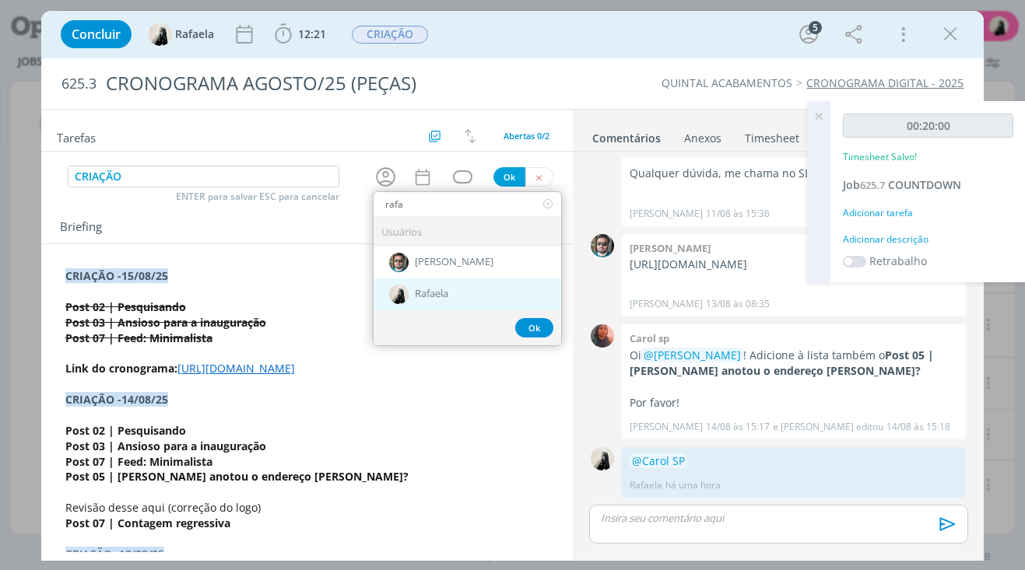
type input "rafa"
click at [435, 293] on span "Rafaela" at bounding box center [431, 295] width 33 height 12
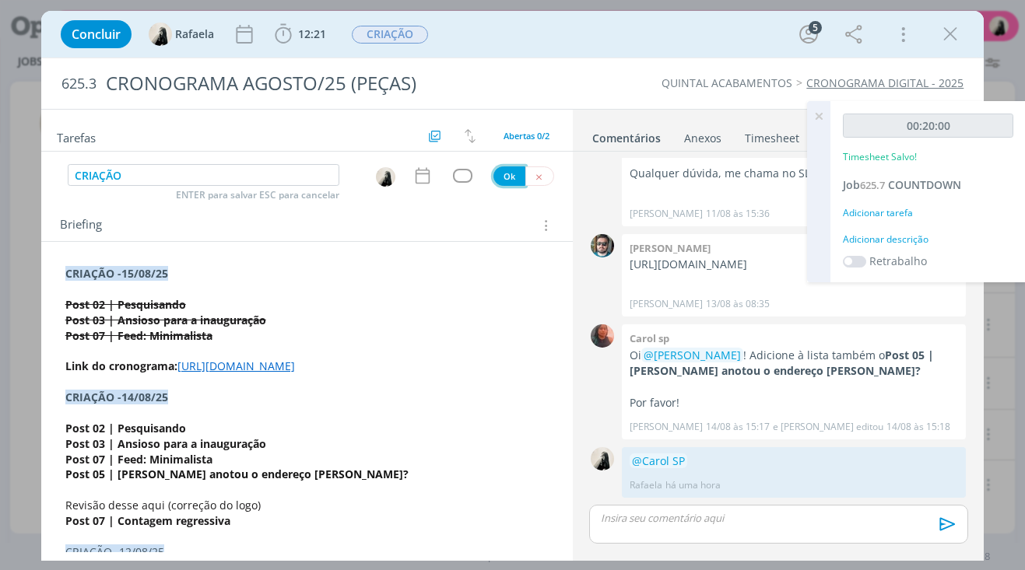
click at [500, 177] on button "Ok" at bounding box center [509, 176] width 32 height 19
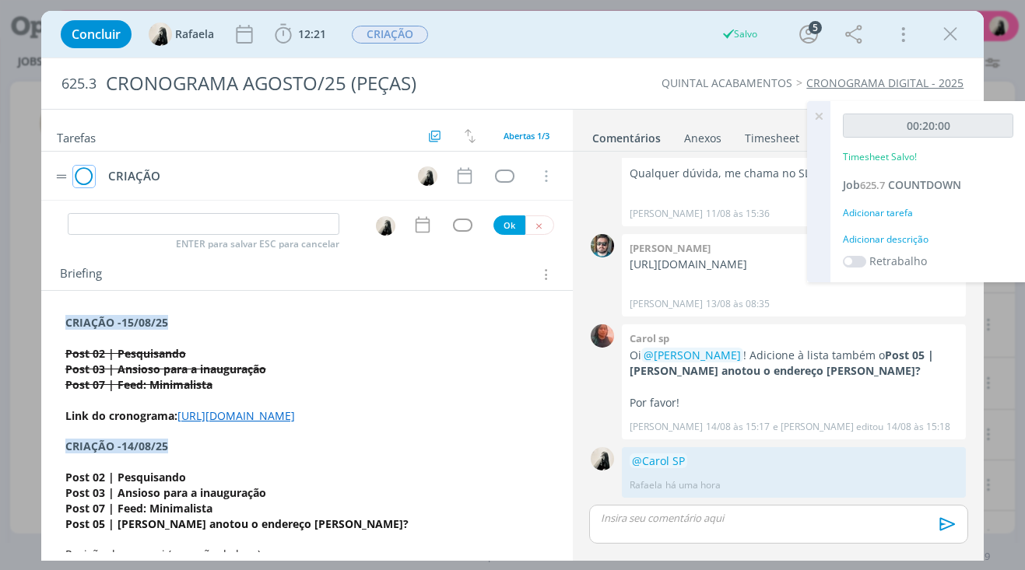
click at [82, 179] on icon "dialog" at bounding box center [84, 176] width 22 height 23
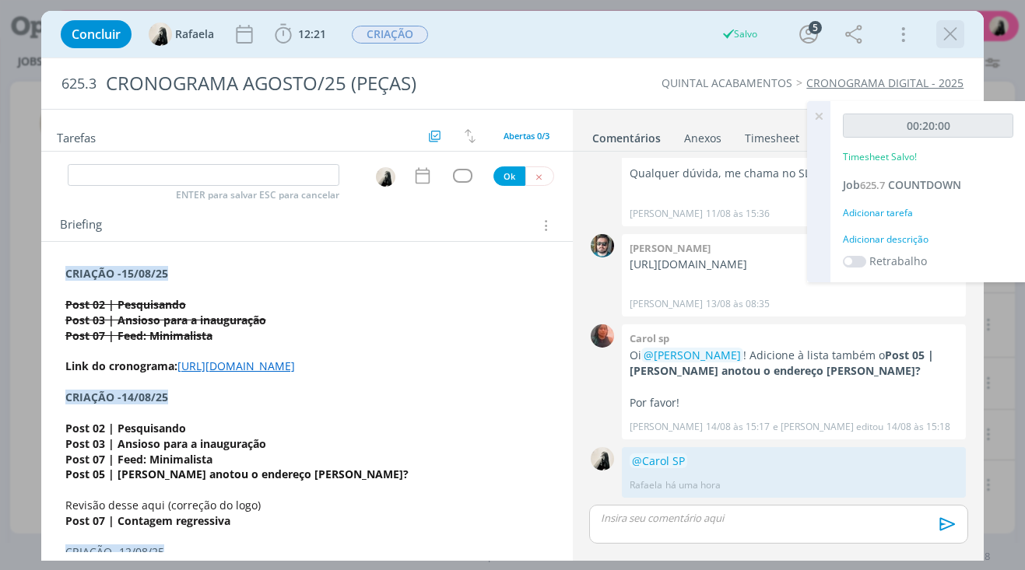
click at [949, 41] on icon "dialog" at bounding box center [949, 34] width 23 height 23
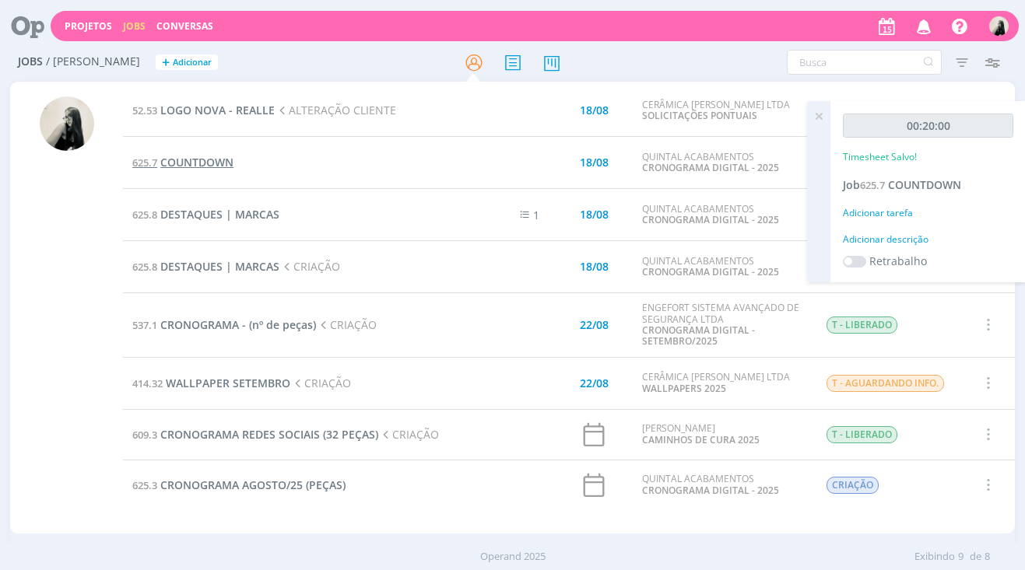
click at [217, 162] on span "COUNTDOWN" at bounding box center [196, 162] width 73 height 15
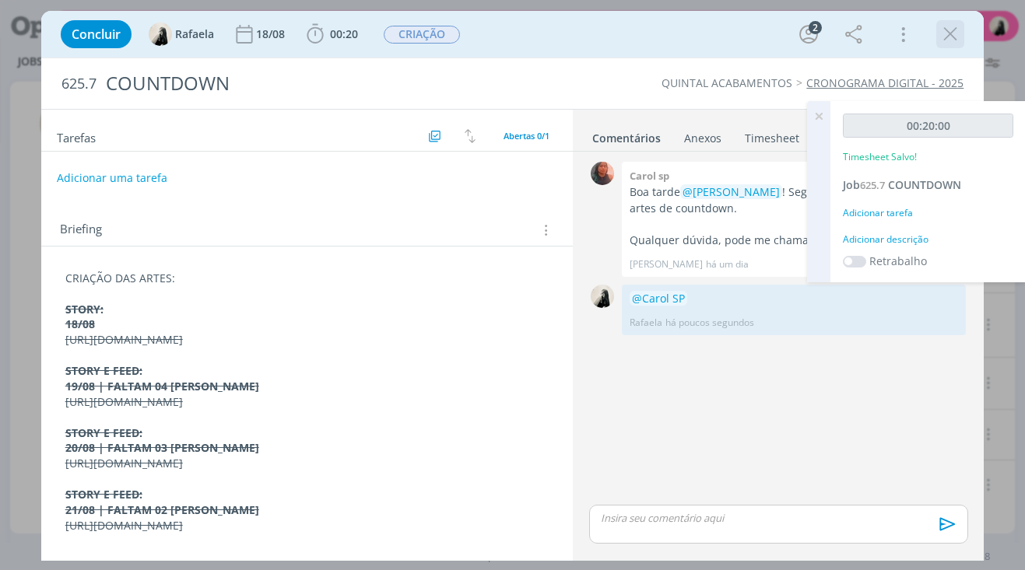
click at [942, 35] on icon "dialog" at bounding box center [949, 34] width 23 height 23
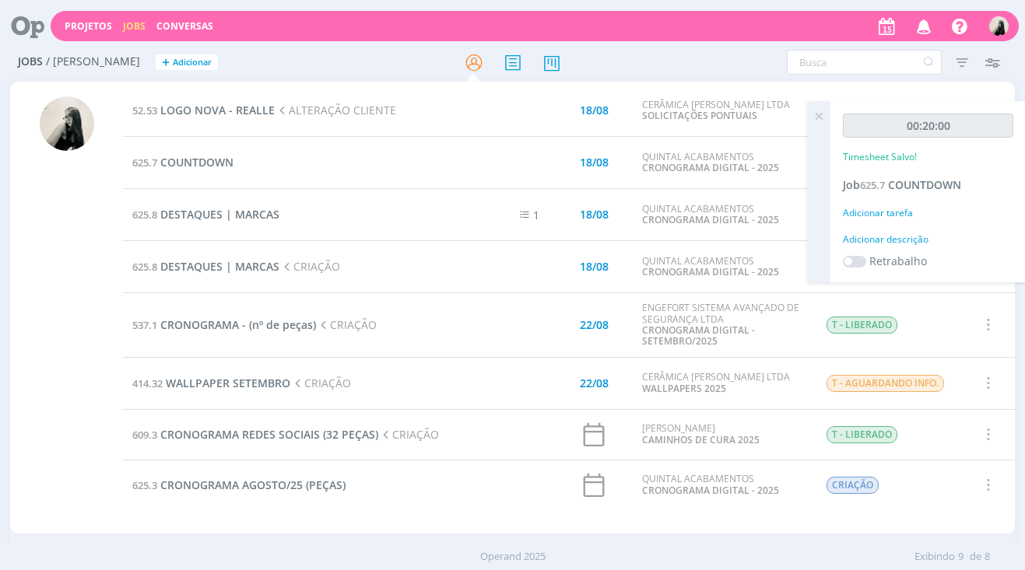
click at [409, 228] on td "625.8 DESTAQUES | MARCAS" at bounding box center [292, 215] width 339 height 52
click at [815, 115] on icon at bounding box center [819, 116] width 28 height 30
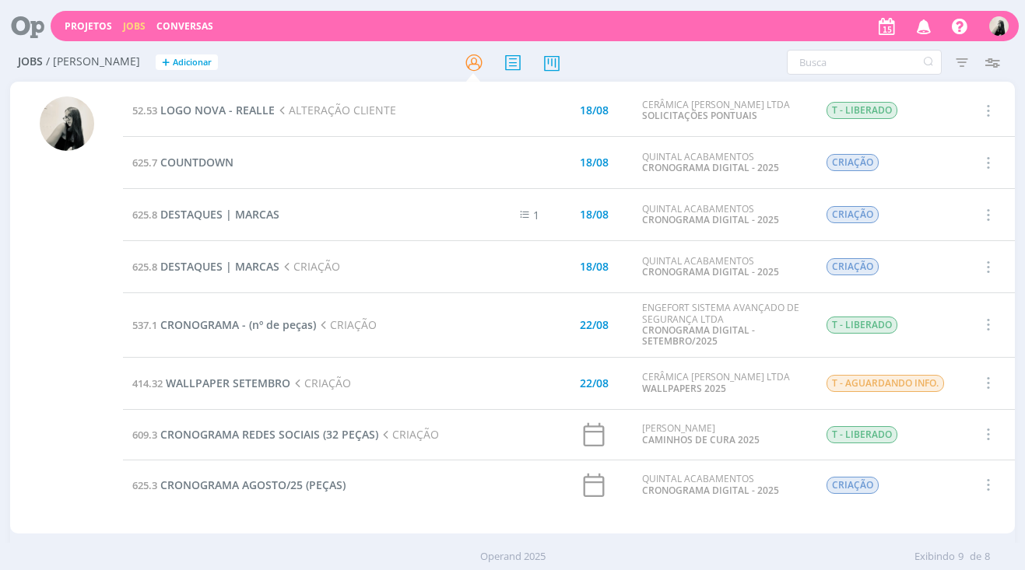
click at [986, 158] on icon "button" at bounding box center [986, 162] width 17 height 19
click at [235, 209] on span "DESTAQUES | MARCAS" at bounding box center [219, 214] width 119 height 15
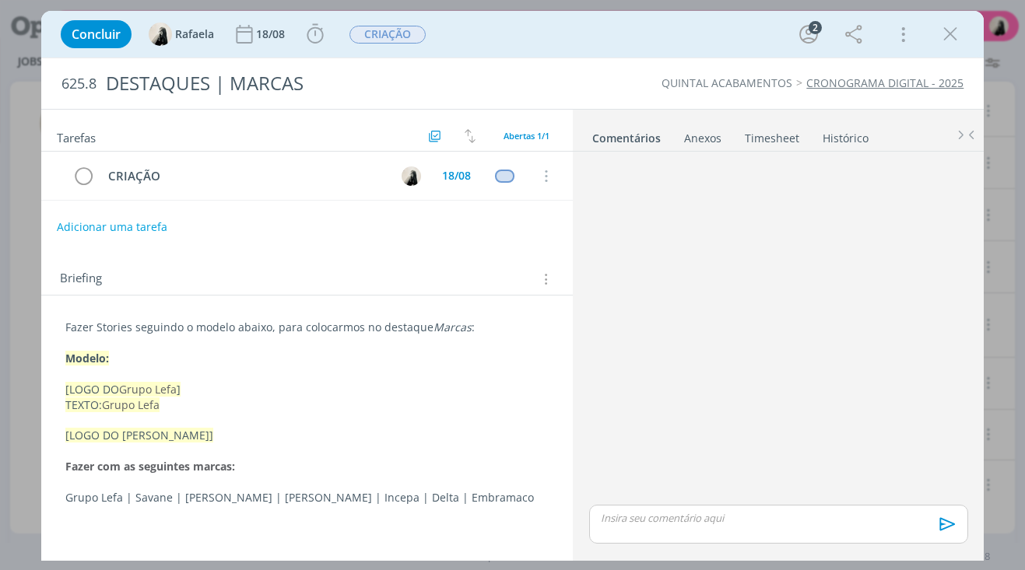
click at [328, 435] on p "[LOGO DO [PERSON_NAME]]" at bounding box center [307, 436] width 484 height 16
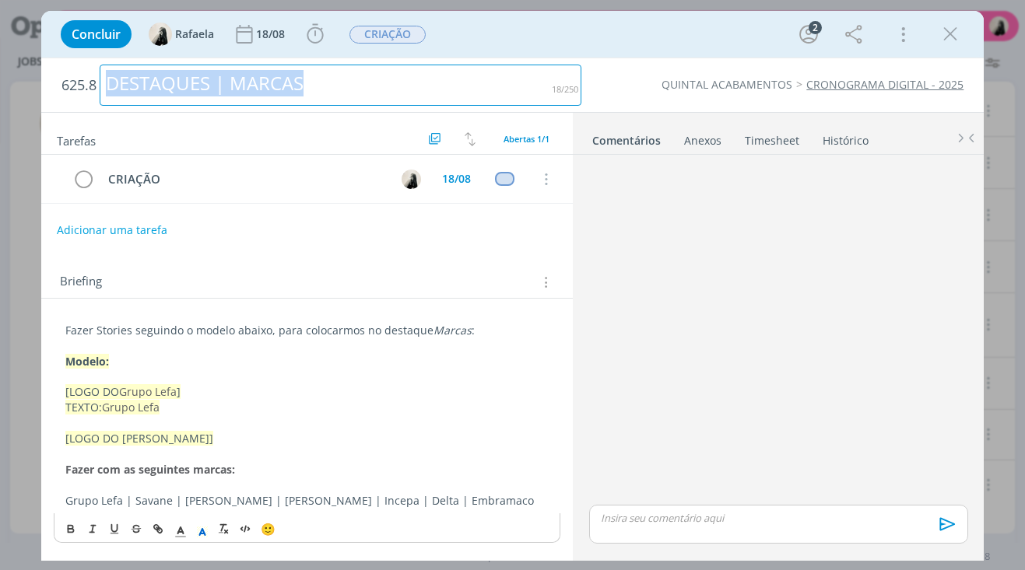
drag, startPoint x: 307, startPoint y: 83, endPoint x: 24, endPoint y: 83, distance: 282.5
click at [31, 83] on div "Concluir [PERSON_NAME] 18/08 Iniciar Apontar Data * [DATE] Horas * 00:00 Tarefa…" at bounding box center [512, 285] width 1025 height 570
copy div "DESTAQUES | MARCAS"
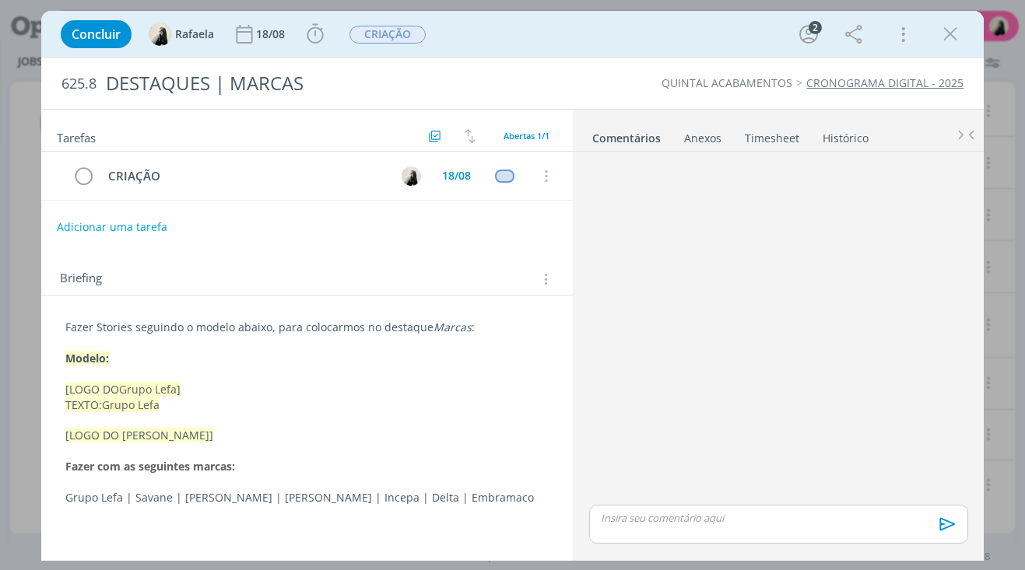
click at [258, 423] on p "dialog" at bounding box center [307, 420] width 484 height 16
click at [308, 40] on icon "dialog" at bounding box center [314, 34] width 23 height 23
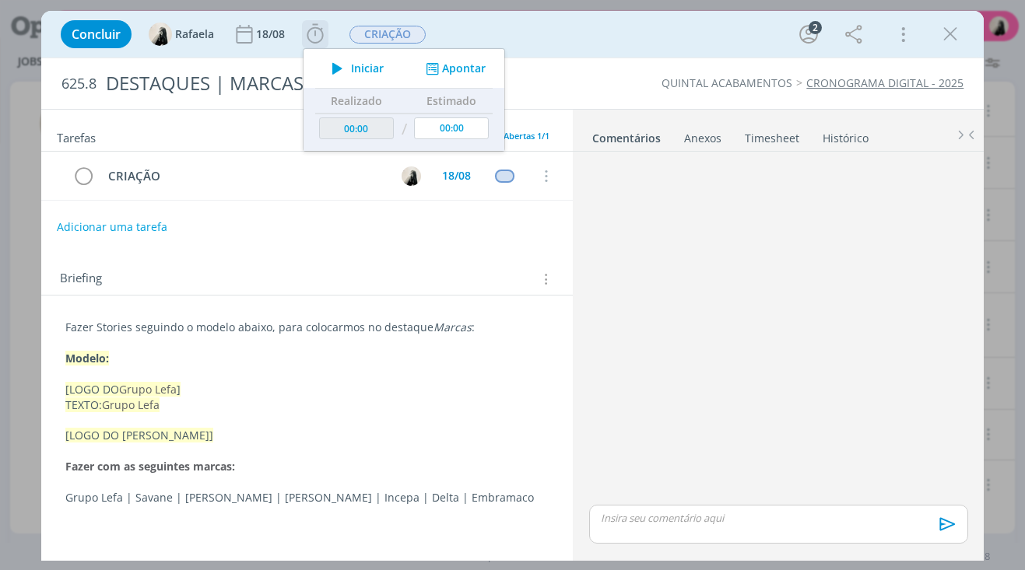
click at [372, 70] on span "Iniciar" at bounding box center [367, 68] width 33 height 11
click at [244, 376] on p "dialog" at bounding box center [307, 375] width 484 height 16
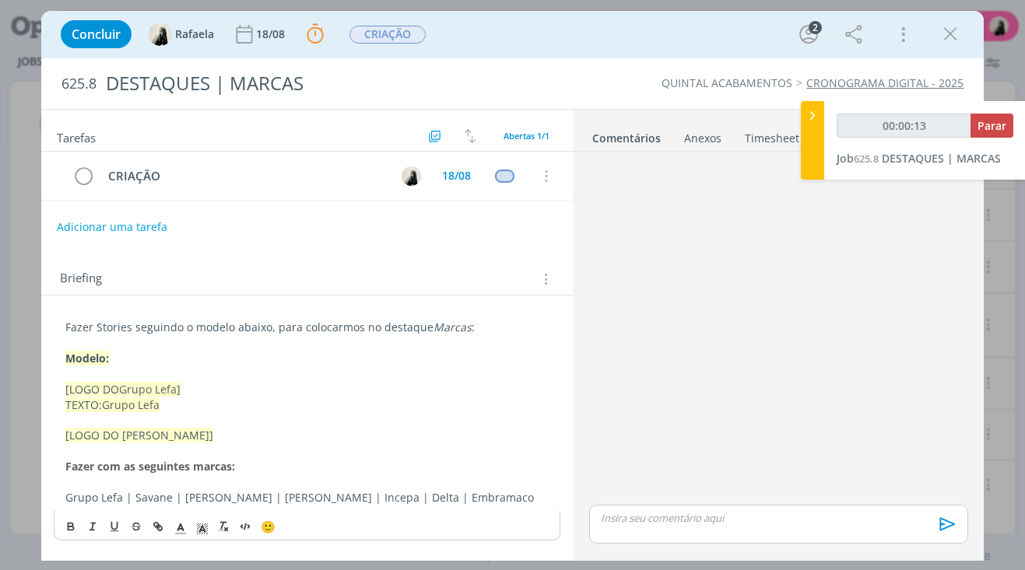
click at [147, 494] on p "Grupo Lefa | Savane | [PERSON_NAME] | [PERSON_NAME] | Incepa | Delta | Embramaco" at bounding box center [307, 498] width 484 height 16
copy p "Savane"
drag, startPoint x: 938, startPoint y: 39, endPoint x: 566, endPoint y: 132, distance: 384.3
click at [938, 39] on button "dialog" at bounding box center [949, 34] width 23 height 23
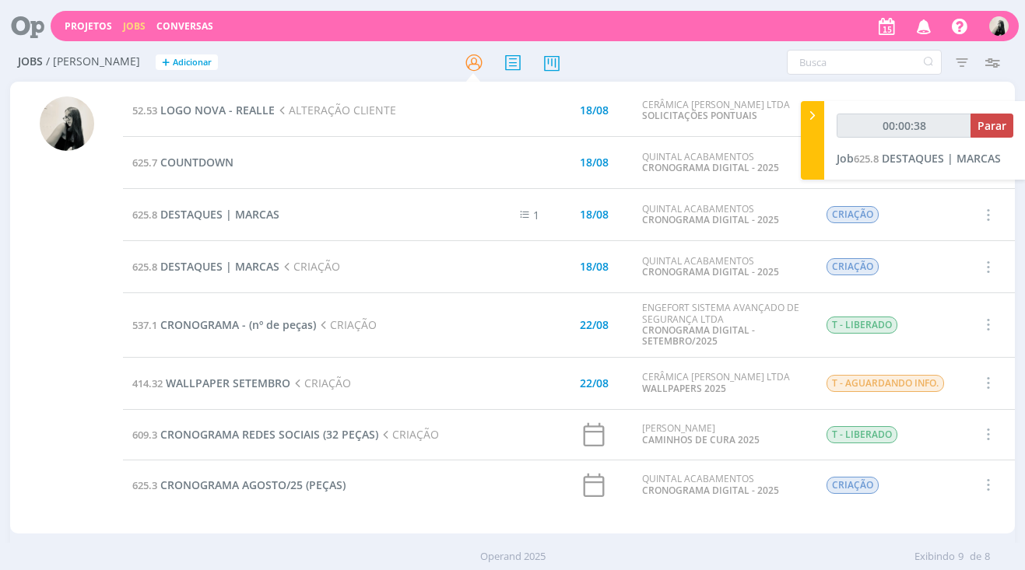
click at [410, 246] on td "625.8 DESTAQUES | MARCAS CRIAÇÃO" at bounding box center [292, 267] width 339 height 52
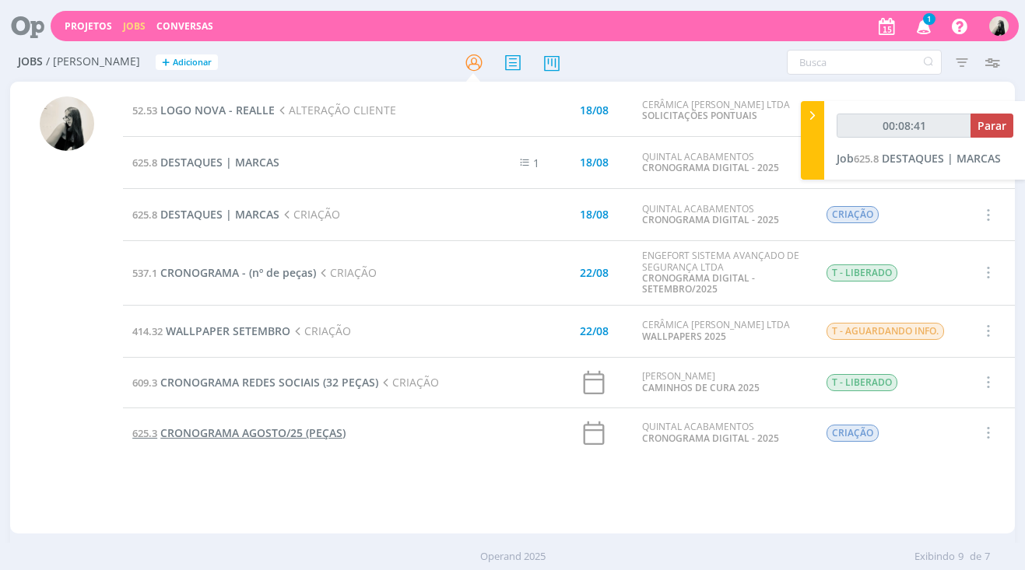
click at [307, 429] on span "CRONOGRAMA AGOSTO/25 (PEÇAS)" at bounding box center [252, 433] width 185 height 15
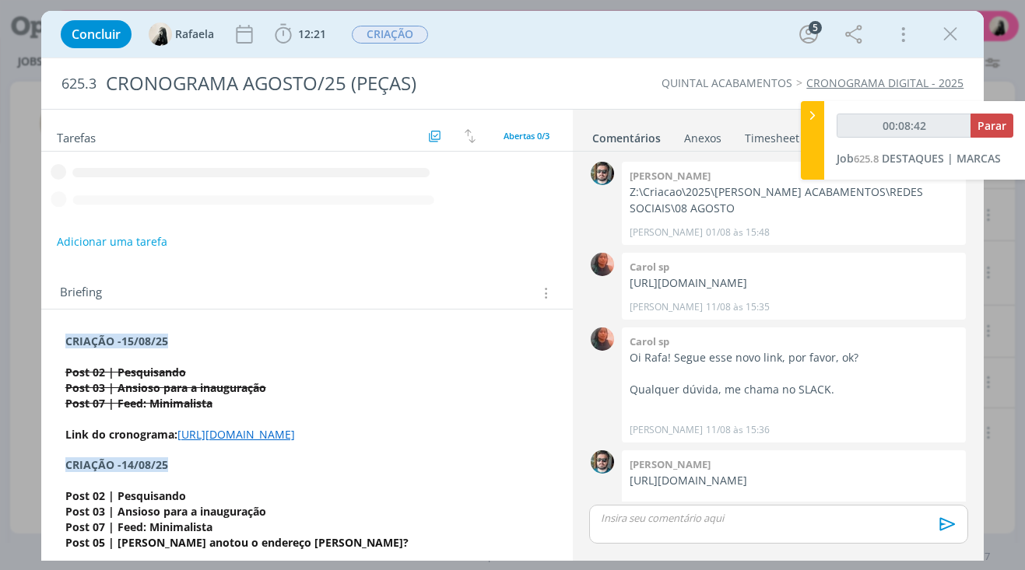
scroll to position [280, 0]
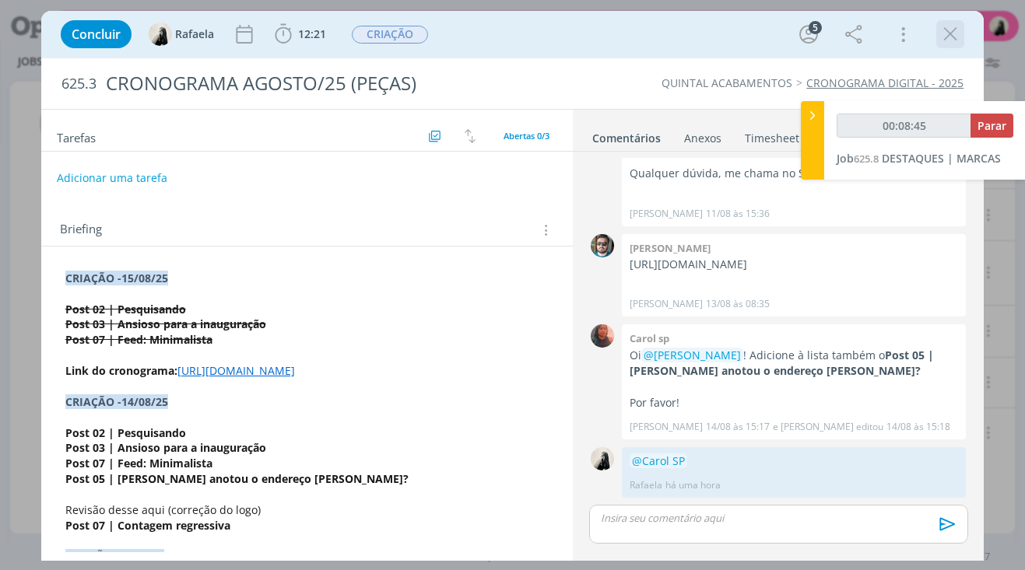
click at [960, 37] on icon "dialog" at bounding box center [949, 34] width 23 height 23
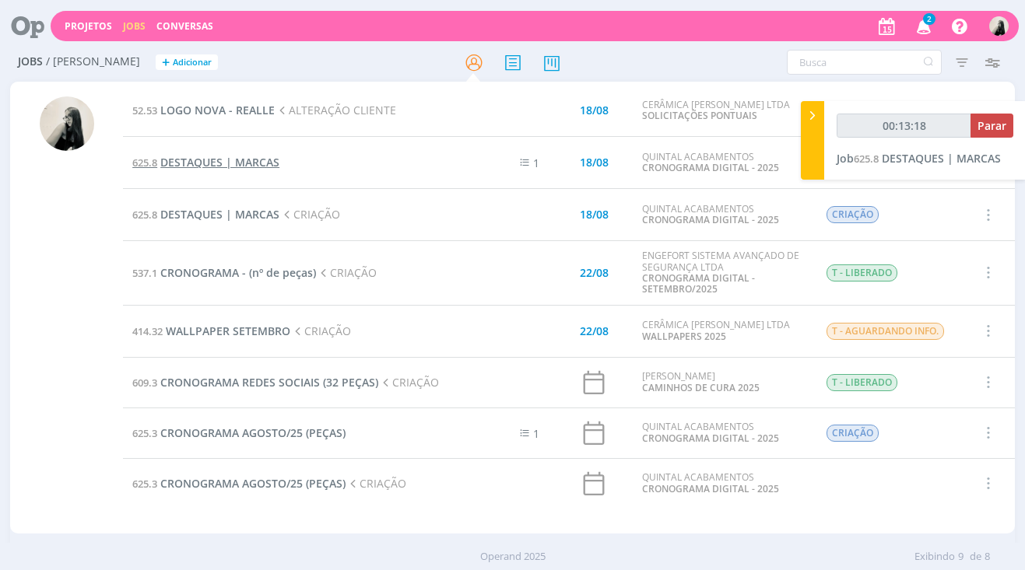
click at [244, 161] on span "DESTAQUES | MARCAS" at bounding box center [219, 162] width 119 height 15
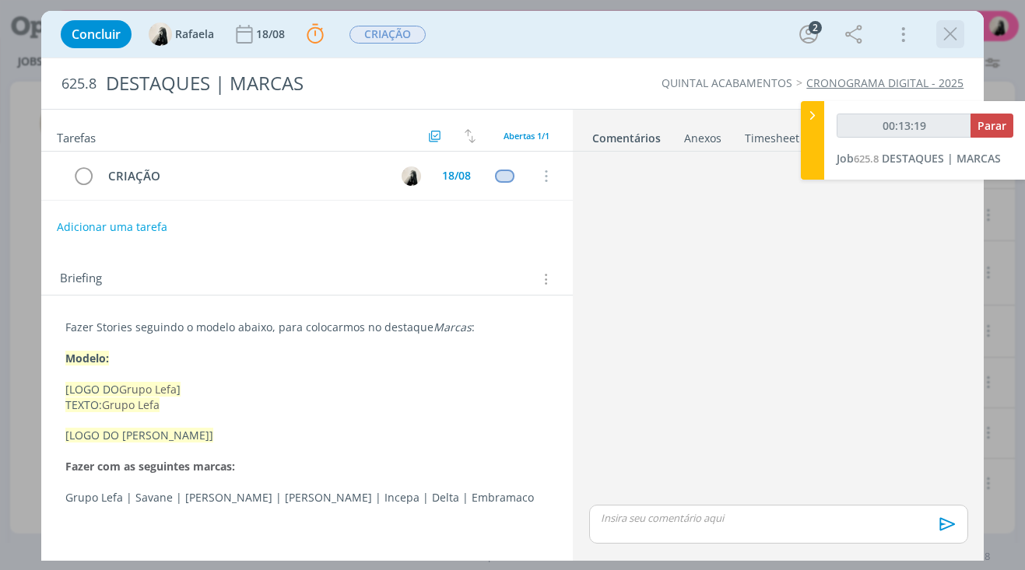
click at [955, 35] on icon "dialog" at bounding box center [949, 34] width 23 height 23
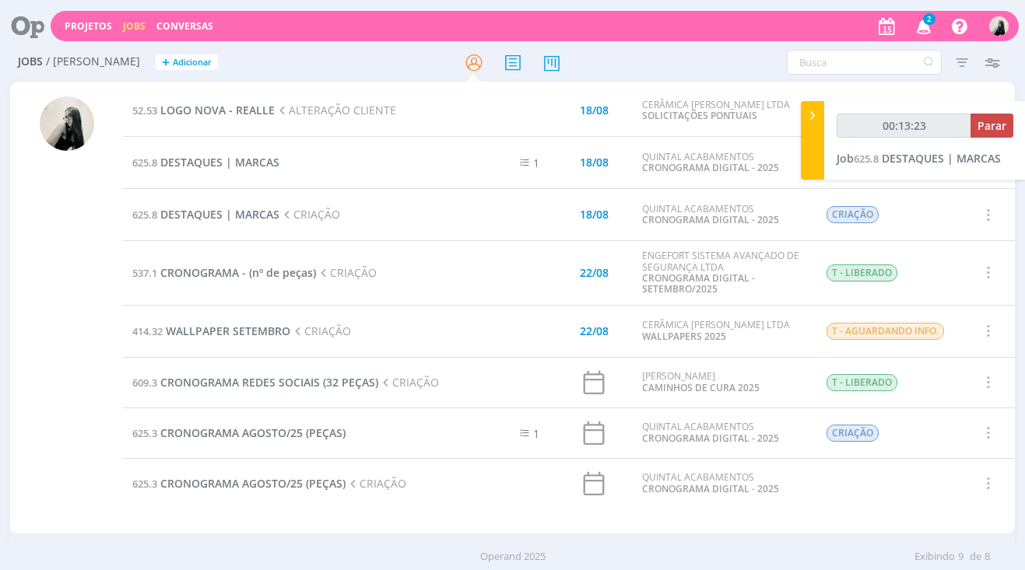
click at [929, 16] on span "2" at bounding box center [929, 19] width 12 height 12
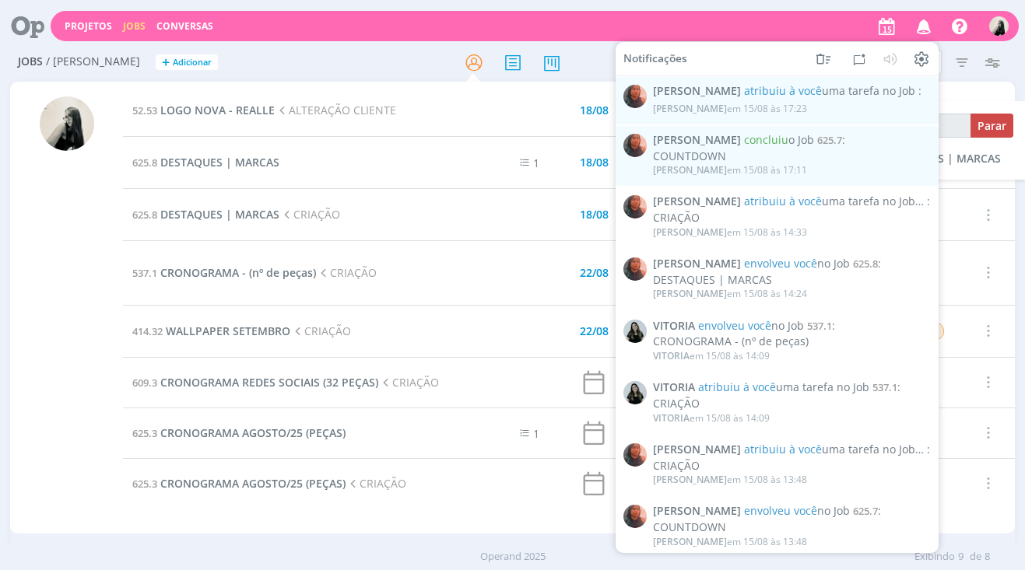
click at [929, 16] on icon "button" at bounding box center [923, 25] width 27 height 26
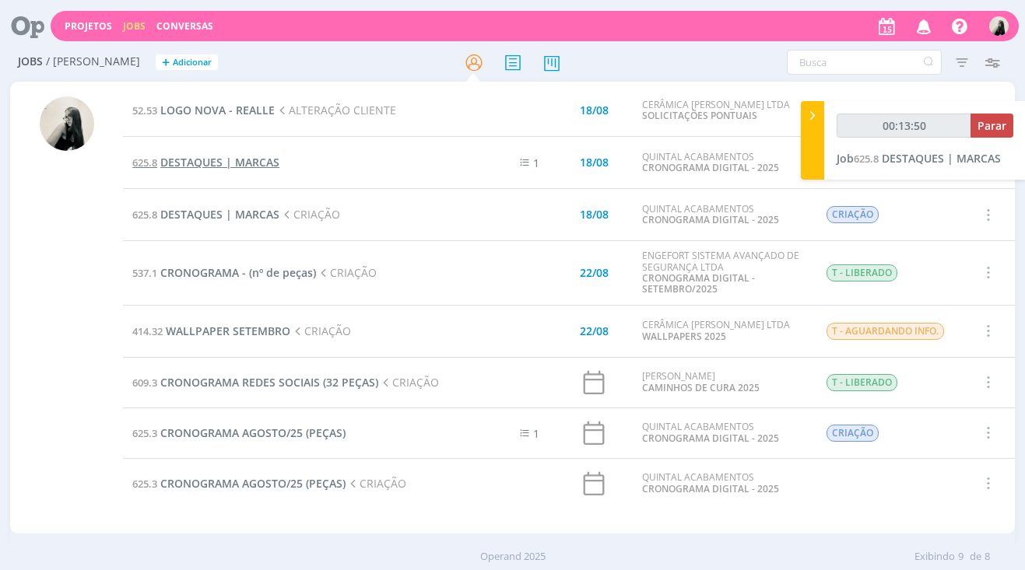
click at [235, 169] on span "DESTAQUES | MARCAS" at bounding box center [219, 162] width 119 height 15
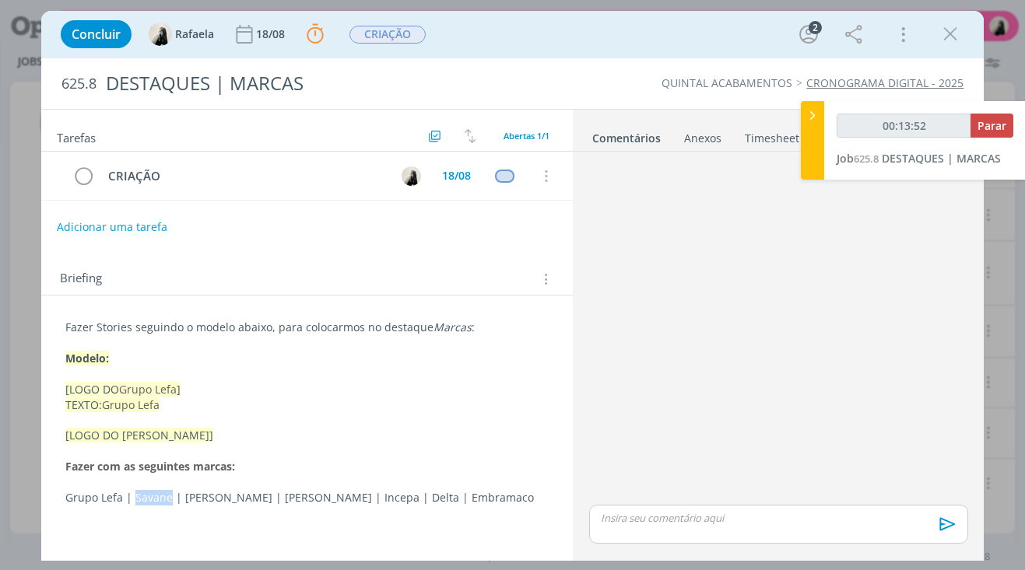
drag, startPoint x: 132, startPoint y: 498, endPoint x: 168, endPoint y: 495, distance: 35.9
click at [168, 495] on p "Grupo Lefa | Savane | [PERSON_NAME] | [PERSON_NAME] | Incepa | Delta | Embramaco" at bounding box center [307, 498] width 484 height 16
click at [133, 526] on icon "dialog" at bounding box center [135, 525] width 7 height 4
drag, startPoint x: 121, startPoint y: 501, endPoint x: 67, endPoint y: 500, distance: 54.5
click at [67, 500] on p "Grupo Lefa | Savane | [PERSON_NAME] | [PERSON_NAME] | Incepa | Delta | Embramaco" at bounding box center [307, 498] width 484 height 16
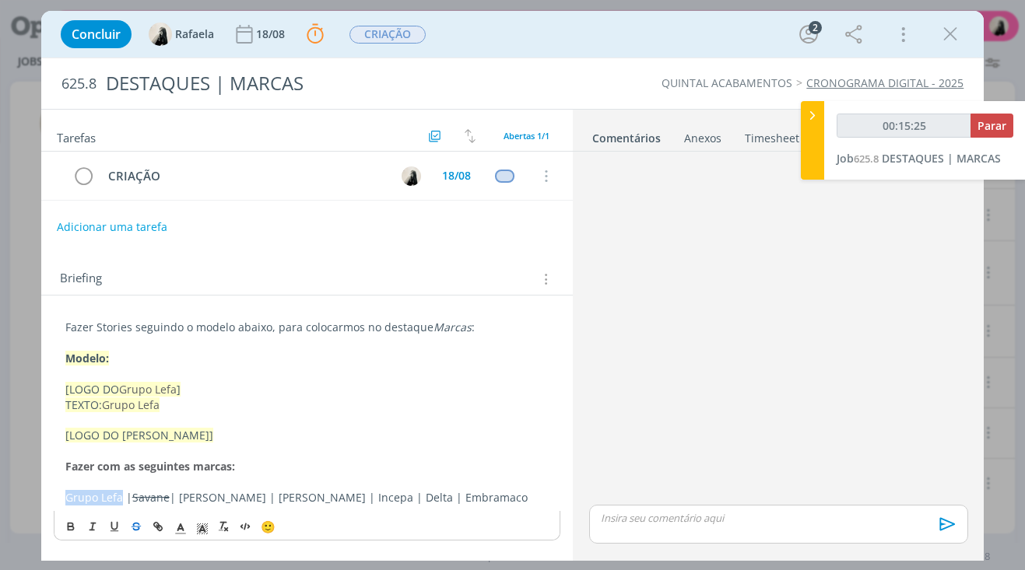
click at [135, 527] on line "dialog" at bounding box center [136, 526] width 9 height 1
click at [188, 490] on p "Grupo Lefa | Savane | [PERSON_NAME] | [PERSON_NAME] | Incepa | Delta | Embramaco" at bounding box center [307, 498] width 484 height 16
click at [273, 499] on p "Grupo Lefa | Savane | [PERSON_NAME] | [PERSON_NAME] | Incepa | Delta | Embramaco" at bounding box center [307, 498] width 484 height 16
click at [132, 525] on icon "dialog" at bounding box center [136, 527] width 12 height 12
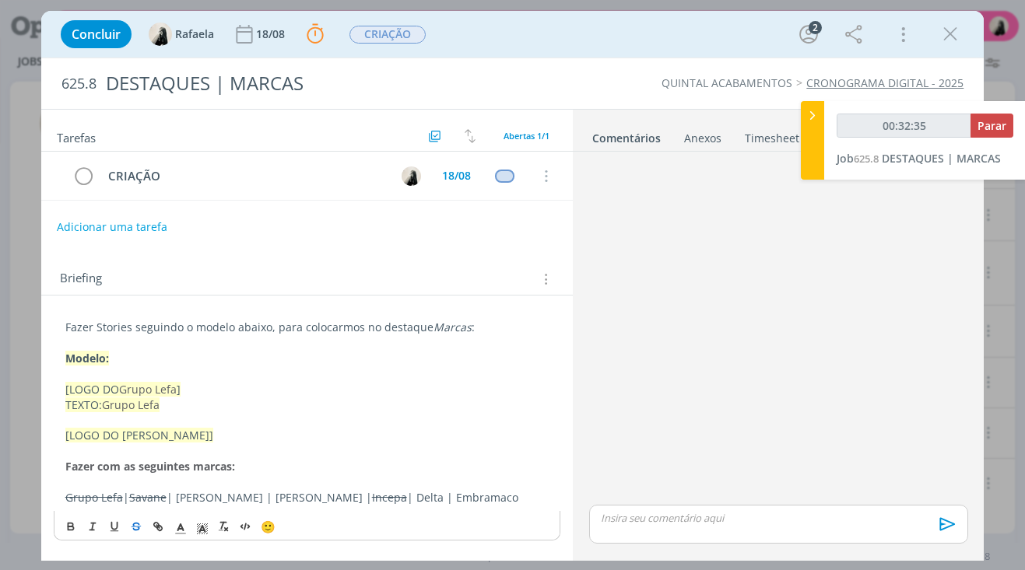
click at [332, 419] on p "dialog" at bounding box center [307, 420] width 484 height 16
click at [360, 502] on p "Grupo Lefa | Savane | [PERSON_NAME] | [PERSON_NAME] | Incepa | Delta | Embramaco" at bounding box center [307, 498] width 484 height 16
click at [130, 527] on icon "dialog" at bounding box center [136, 527] width 12 height 12
click at [321, 499] on p "Grupo Lefa | Savane | [PERSON_NAME] | [PERSON_NAME] | Incepa | Delta | Embramaco" at bounding box center [307, 498] width 484 height 16
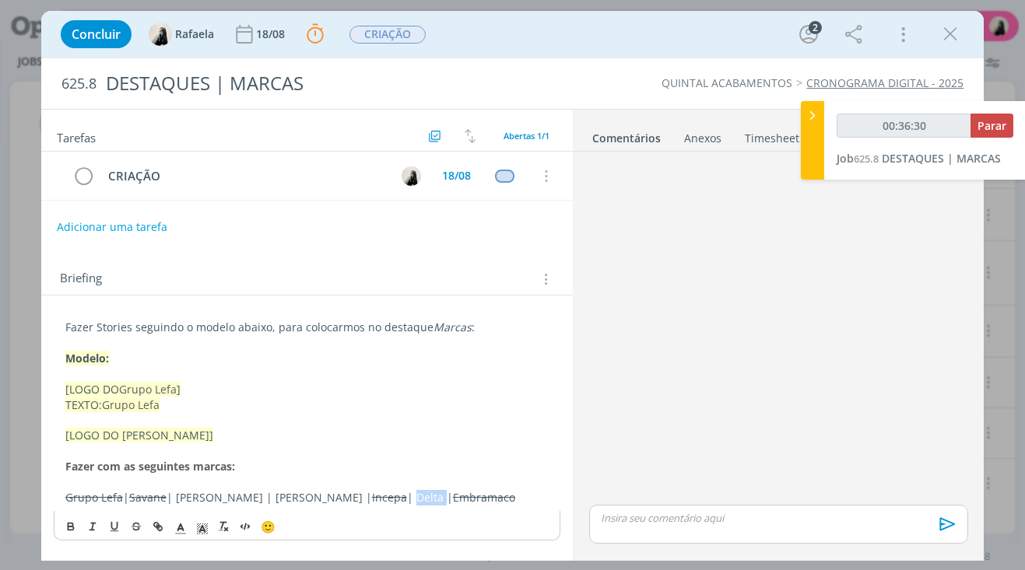
click at [321, 499] on p "Grupo Lefa | Savane | [PERSON_NAME] | [PERSON_NAME] | Incepa | Delta | Embramaco" at bounding box center [307, 498] width 484 height 16
click at [117, 526] on icon "dialog" at bounding box center [113, 525] width 5 height 7
click at [114, 525] on icon "dialog" at bounding box center [114, 527] width 12 height 12
click at [134, 528] on icon "dialog" at bounding box center [135, 529] width 7 height 4
click at [229, 495] on p "Grupo Lefa | Savane | [PERSON_NAME] | [PERSON_NAME] | Incepa | Delta | Embramaco" at bounding box center [307, 498] width 484 height 16
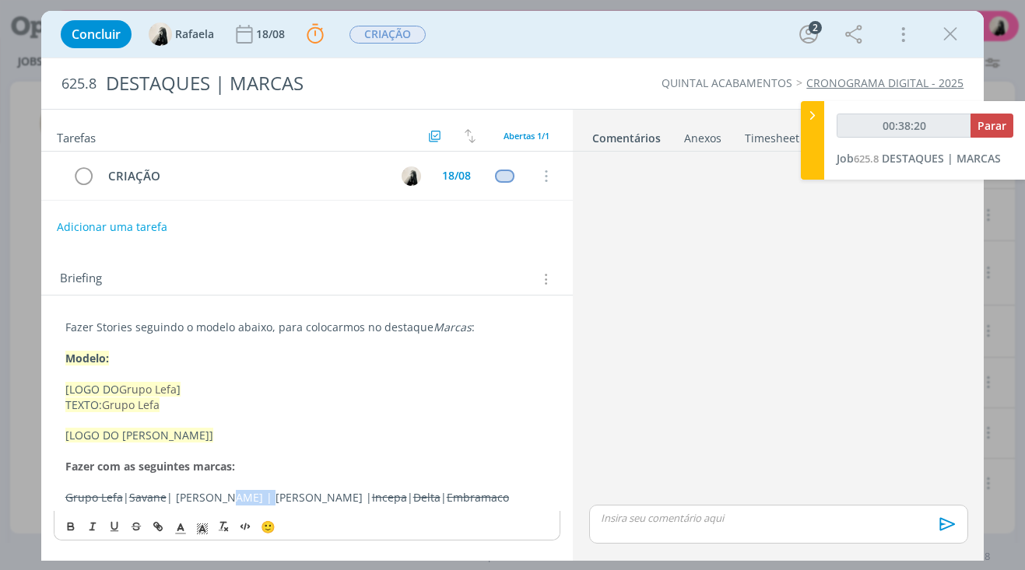
click at [229, 495] on p "Grupo Lefa | Savane | [PERSON_NAME] | [PERSON_NAME] | Incepa | Delta | Embramaco" at bounding box center [307, 498] width 484 height 16
click at [139, 524] on icon "dialog" at bounding box center [136, 527] width 12 height 12
drag, startPoint x: 945, startPoint y: 46, endPoint x: 953, endPoint y: 46, distance: 8.6
click at [945, 46] on div "dialog" at bounding box center [950, 34] width 28 height 28
click at [951, 34] on icon "dialog" at bounding box center [949, 34] width 23 height 23
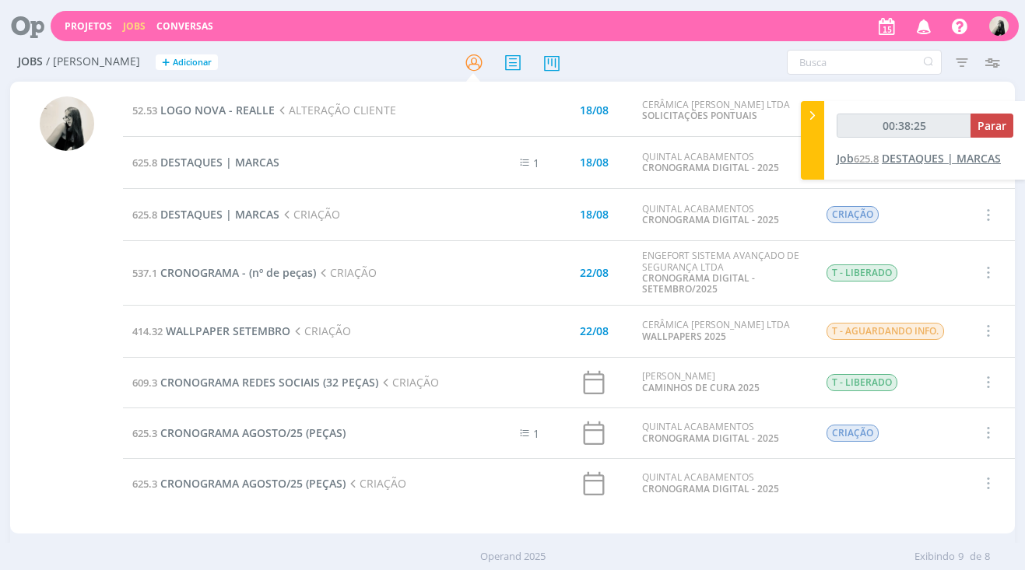
type input "00:38:26"
click at [991, 135] on button "Parar" at bounding box center [991, 126] width 43 height 24
